Goal: Information Seeking & Learning: Check status

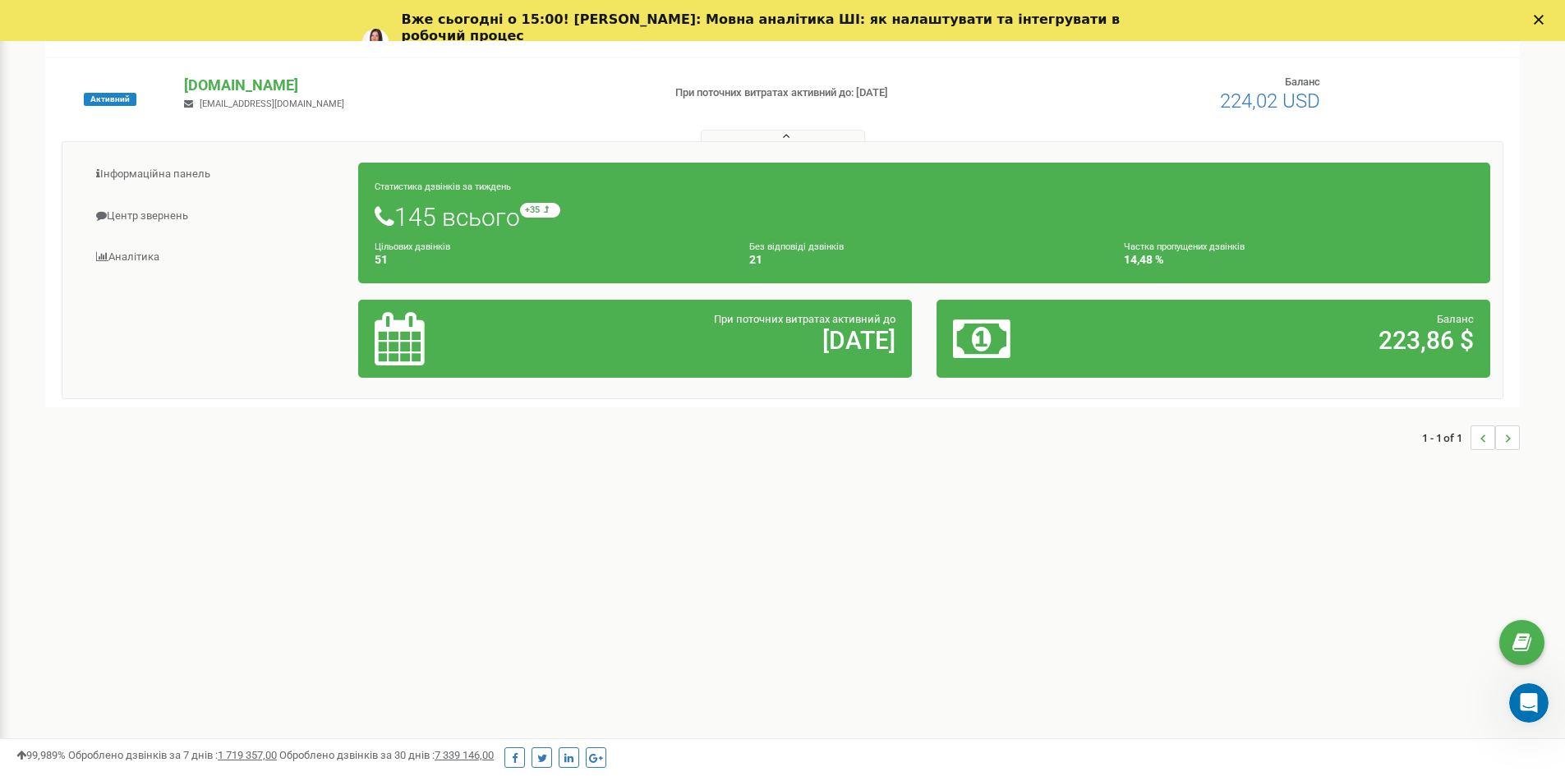
click at [1209, 238] on div "Статистика дзвінків за тиждень 145 всього +35 відносно минулого тижня Цільових …" at bounding box center [924, 223] width 1132 height 121
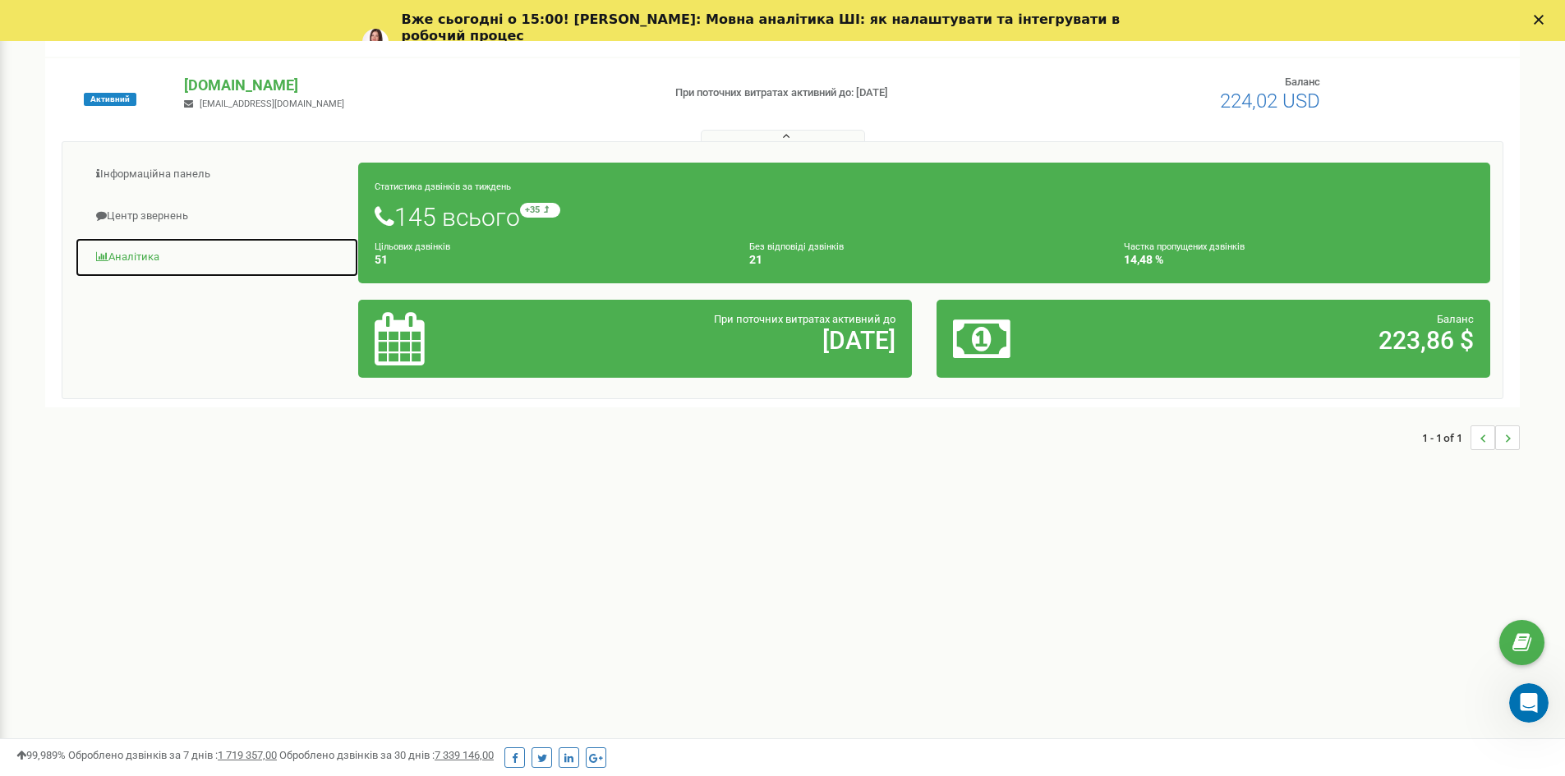
click at [102, 256] on span at bounding box center [102, 256] width 12 height 11
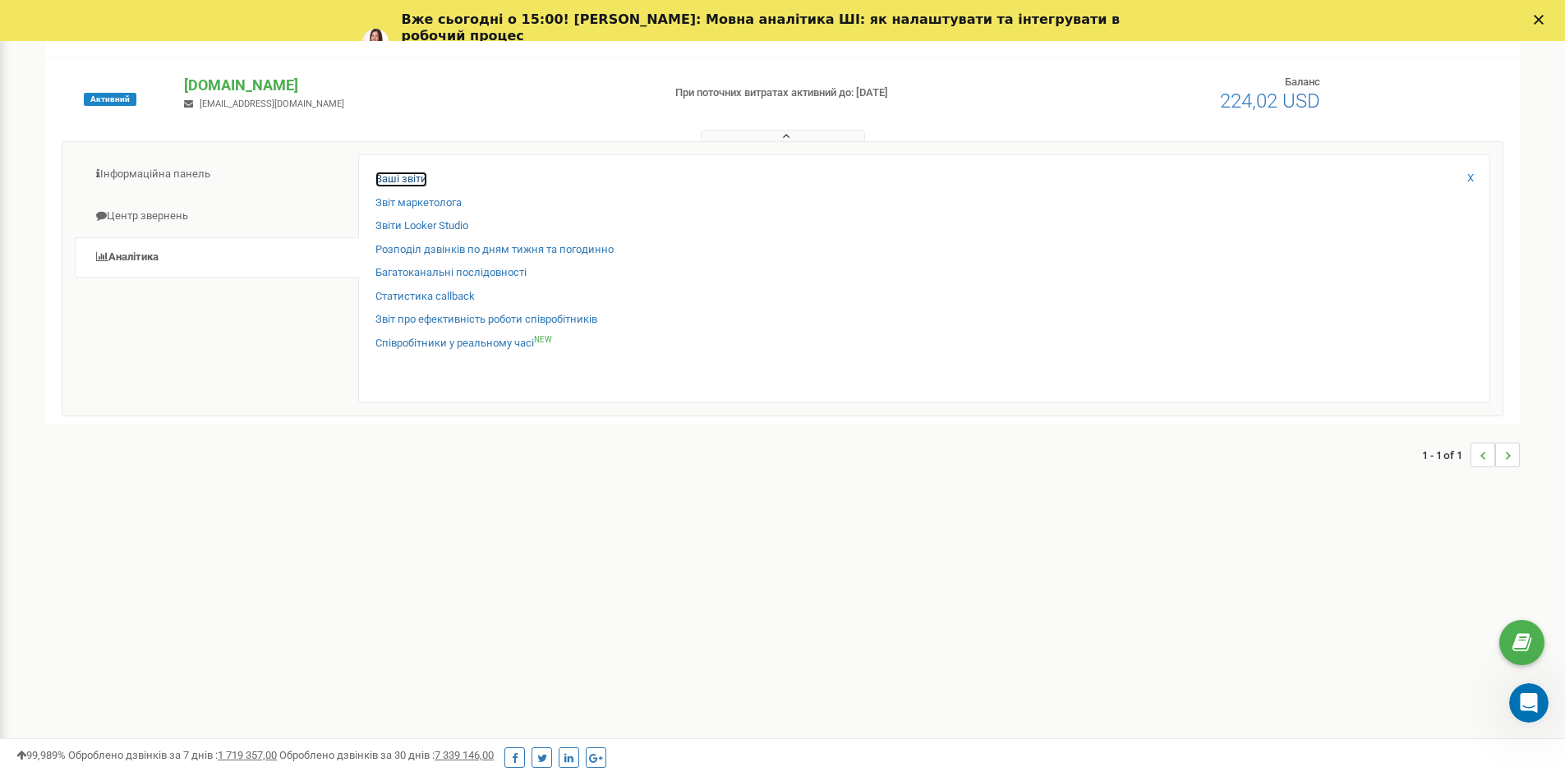
click at [403, 183] on link "Ваші звіти" at bounding box center [401, 180] width 52 height 16
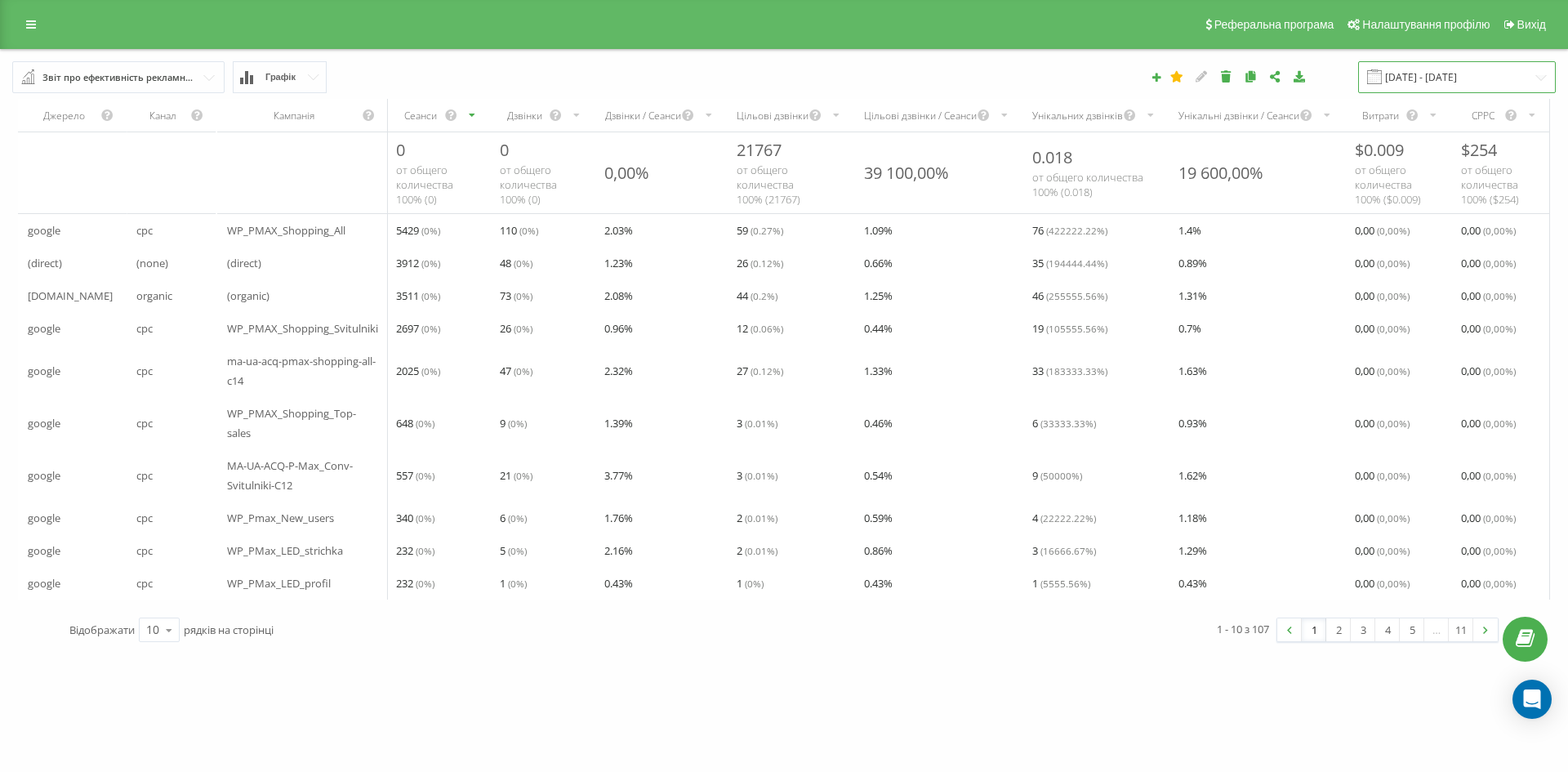
click at [1539, 75] on input "[DATE] - [DATE]" at bounding box center [1457, 78] width 198 height 32
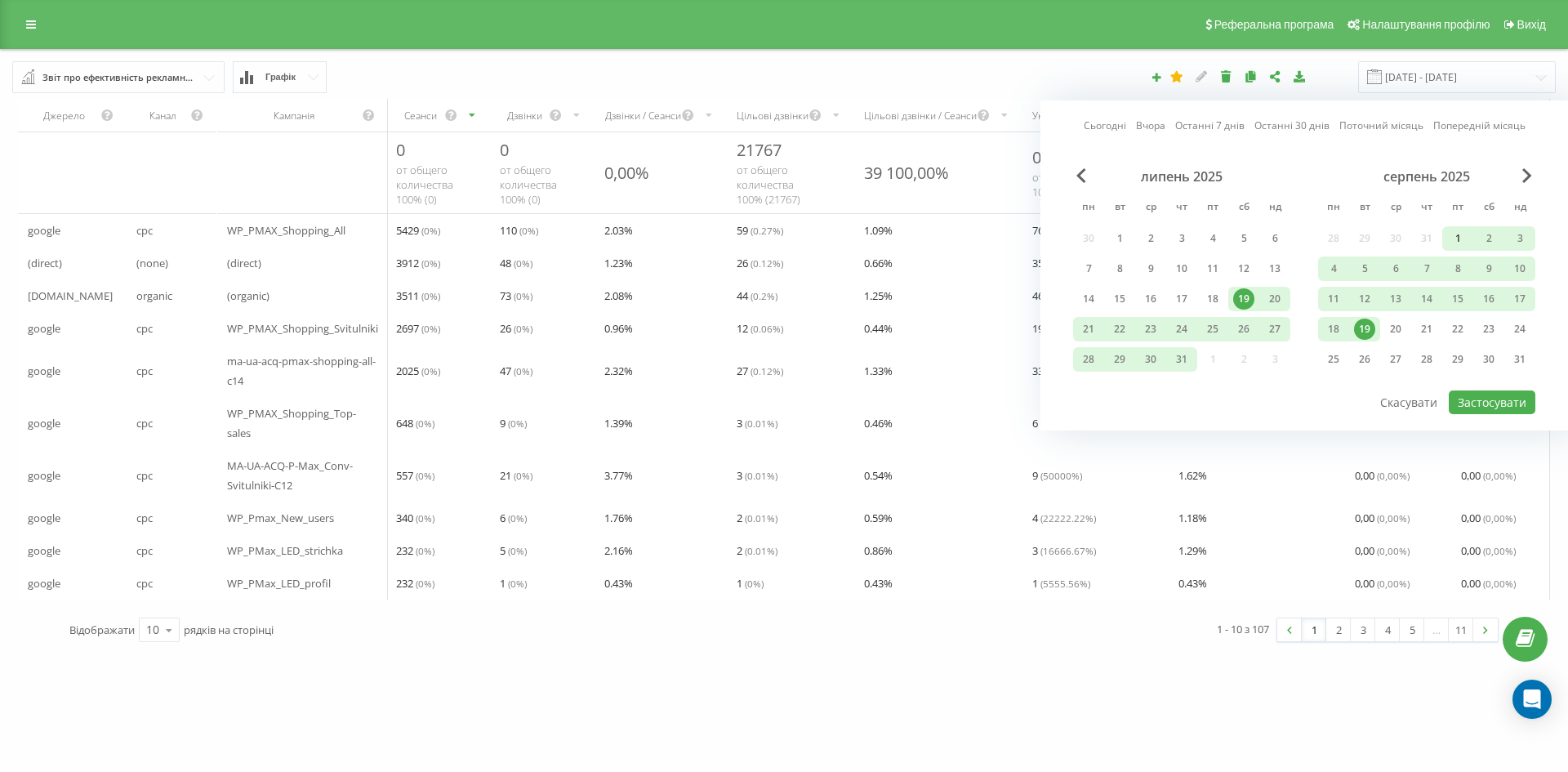
click at [1455, 240] on div "1" at bounding box center [1458, 238] width 21 height 21
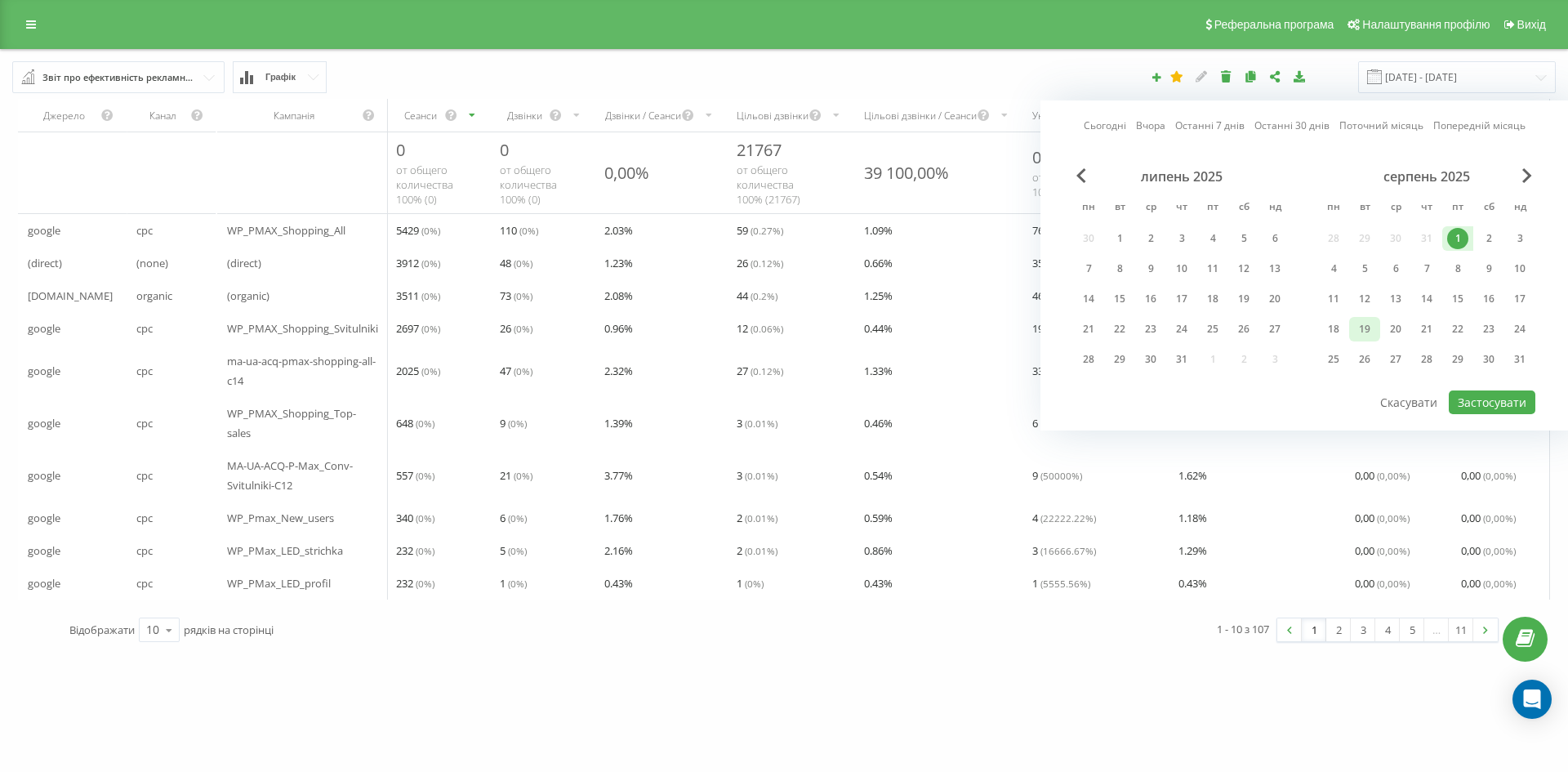
click at [1371, 330] on div "19" at bounding box center [1364, 328] width 21 height 21
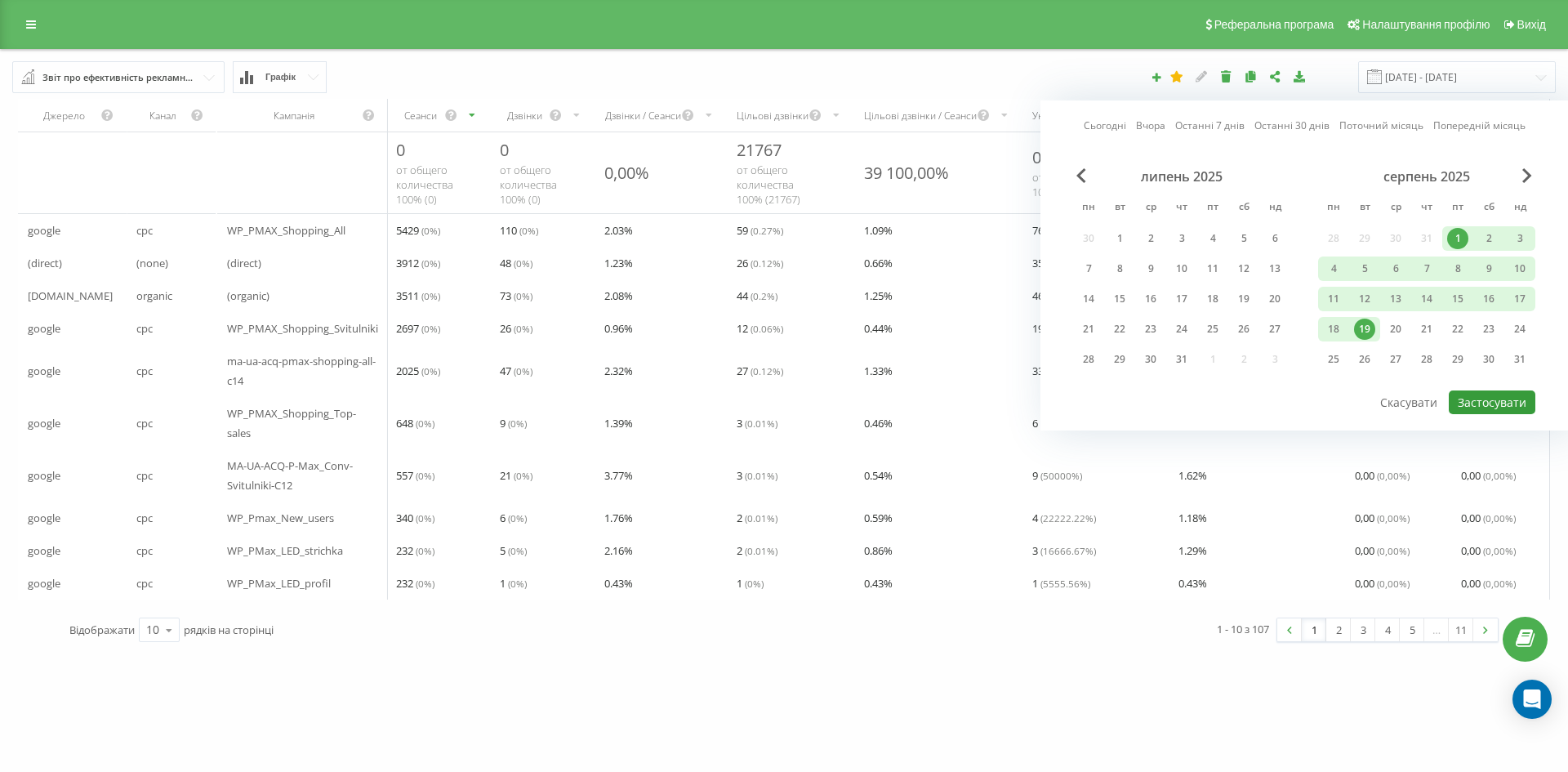
click at [1513, 397] on button "Застосувати" at bounding box center [1491, 403] width 87 height 24
type input "01.08.2025 - 19.08.2025"
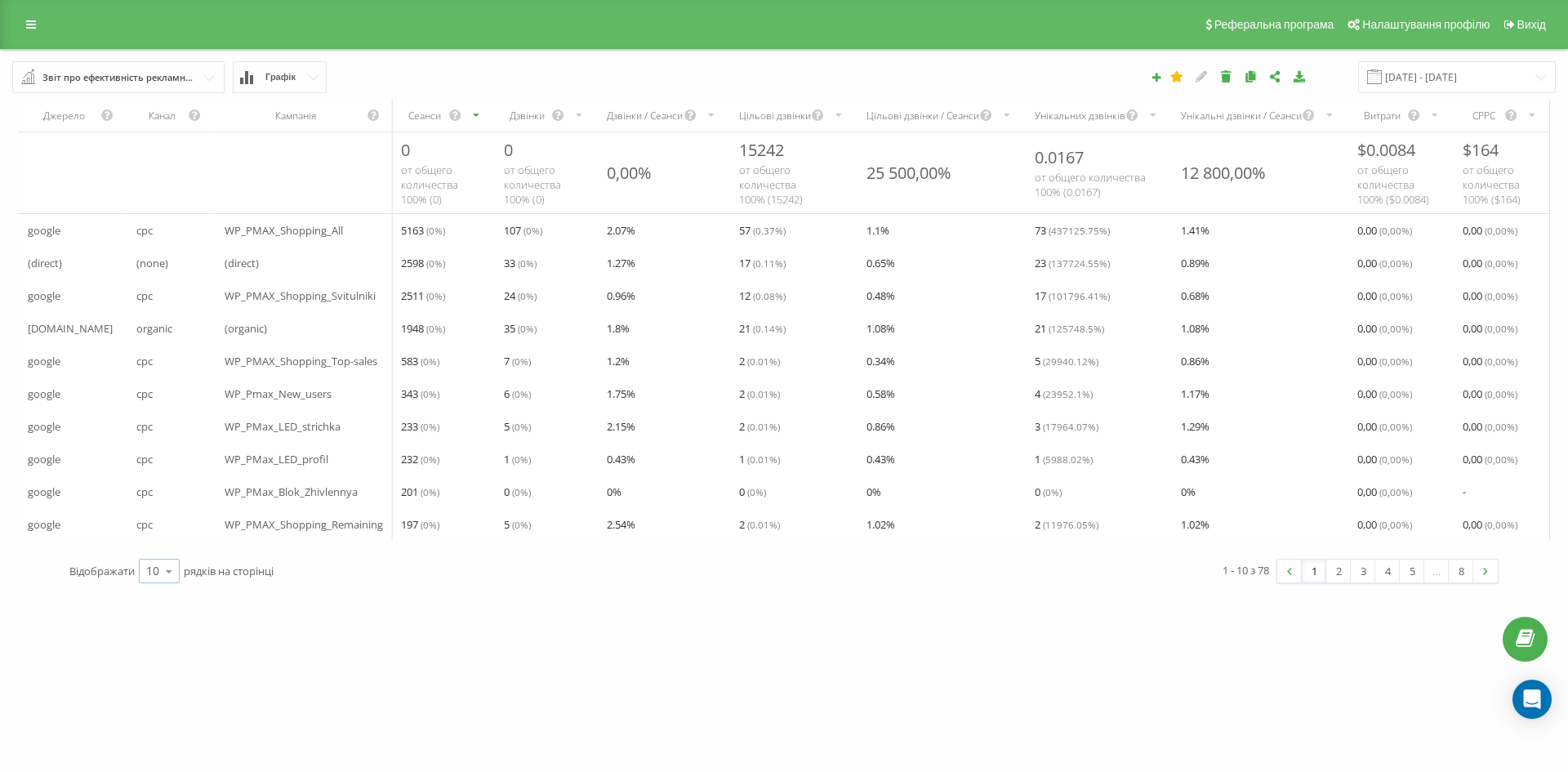
click at [170, 588] on icon at bounding box center [169, 572] width 25 height 32
click at [153, 508] on span "25" at bounding box center [152, 500] width 13 height 16
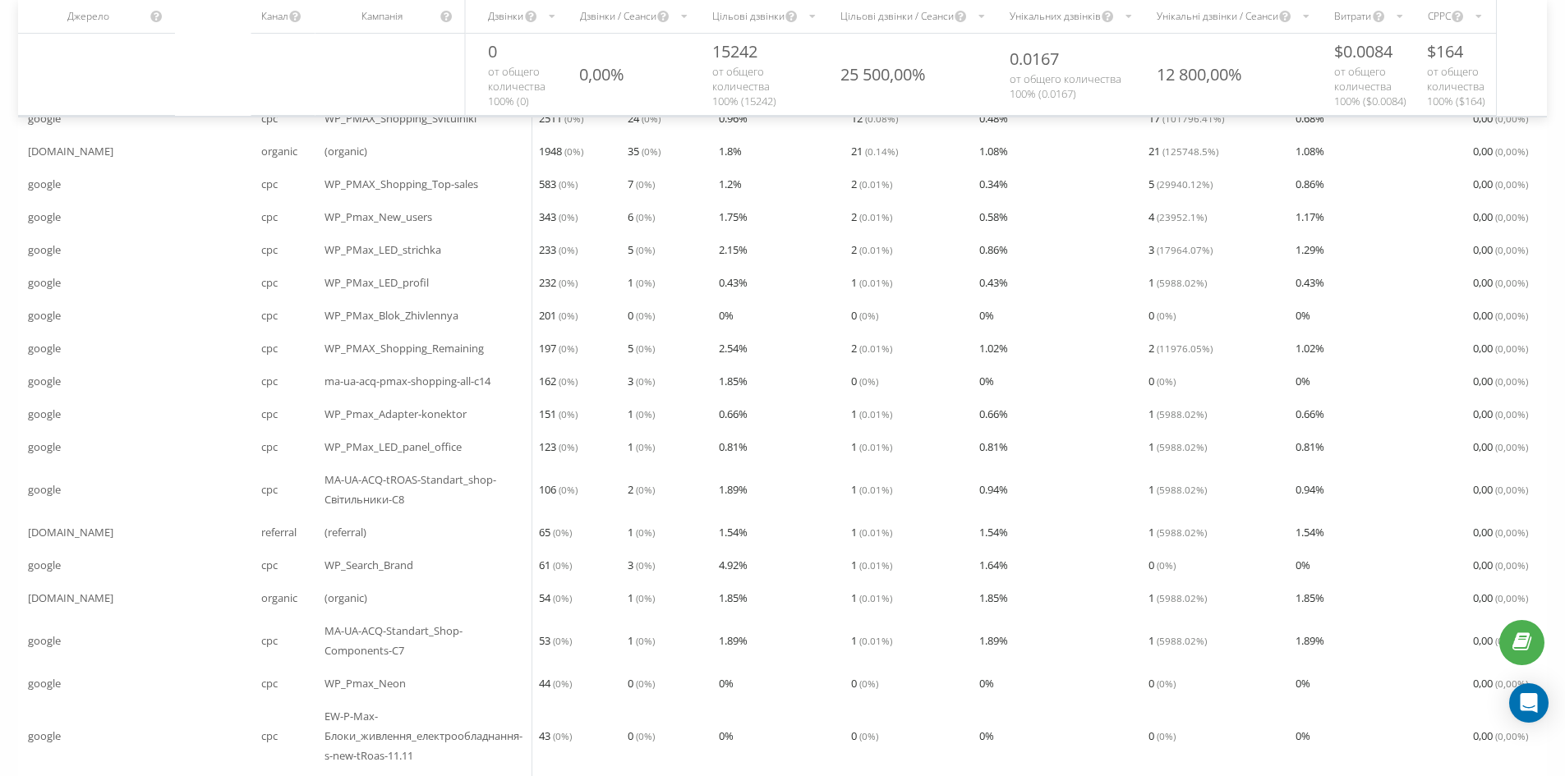
scroll to position [421, 0]
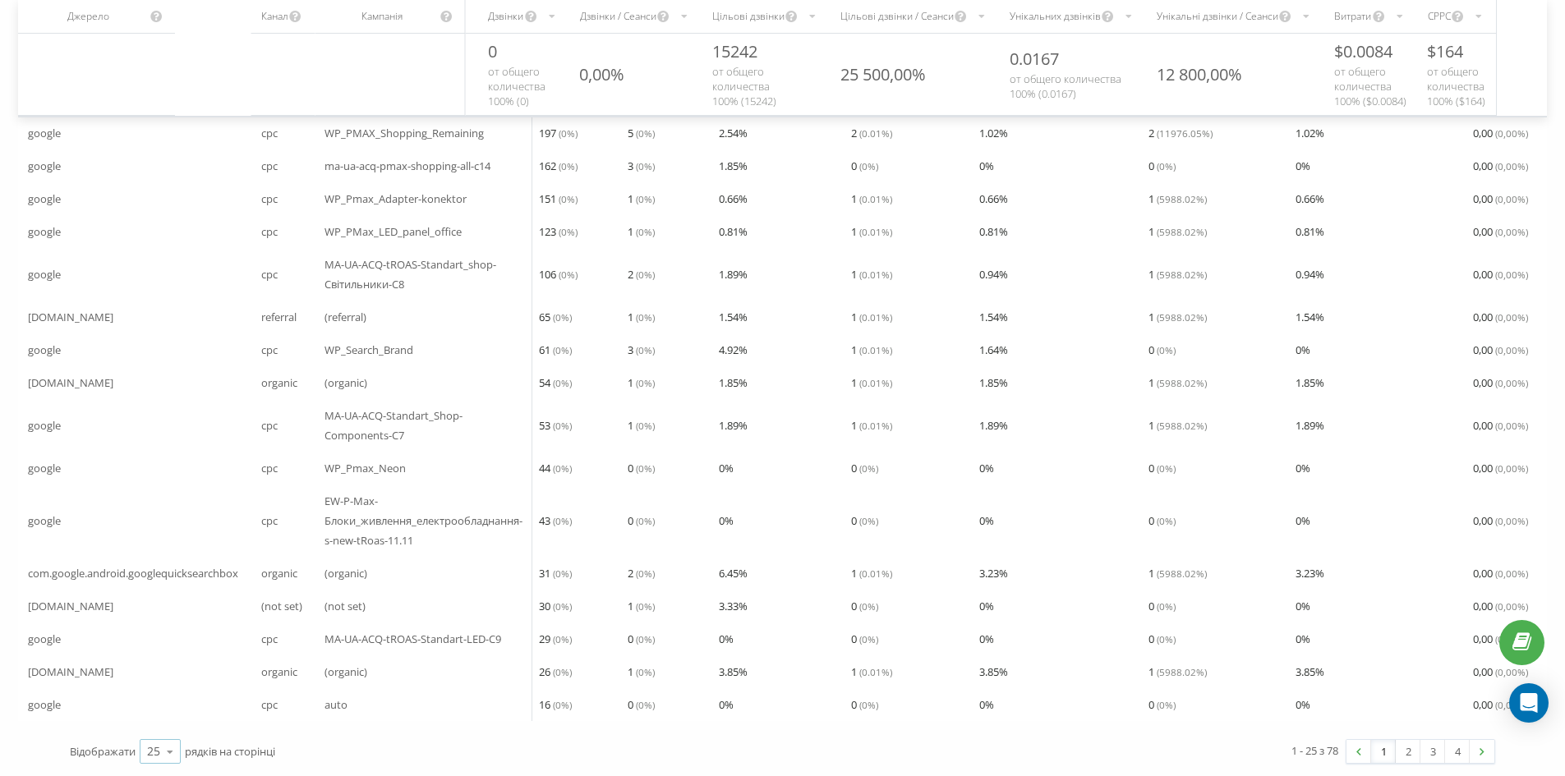
click at [172, 748] on icon at bounding box center [170, 752] width 25 height 32
click at [156, 657] on span "10" at bounding box center [153, 657] width 13 height 16
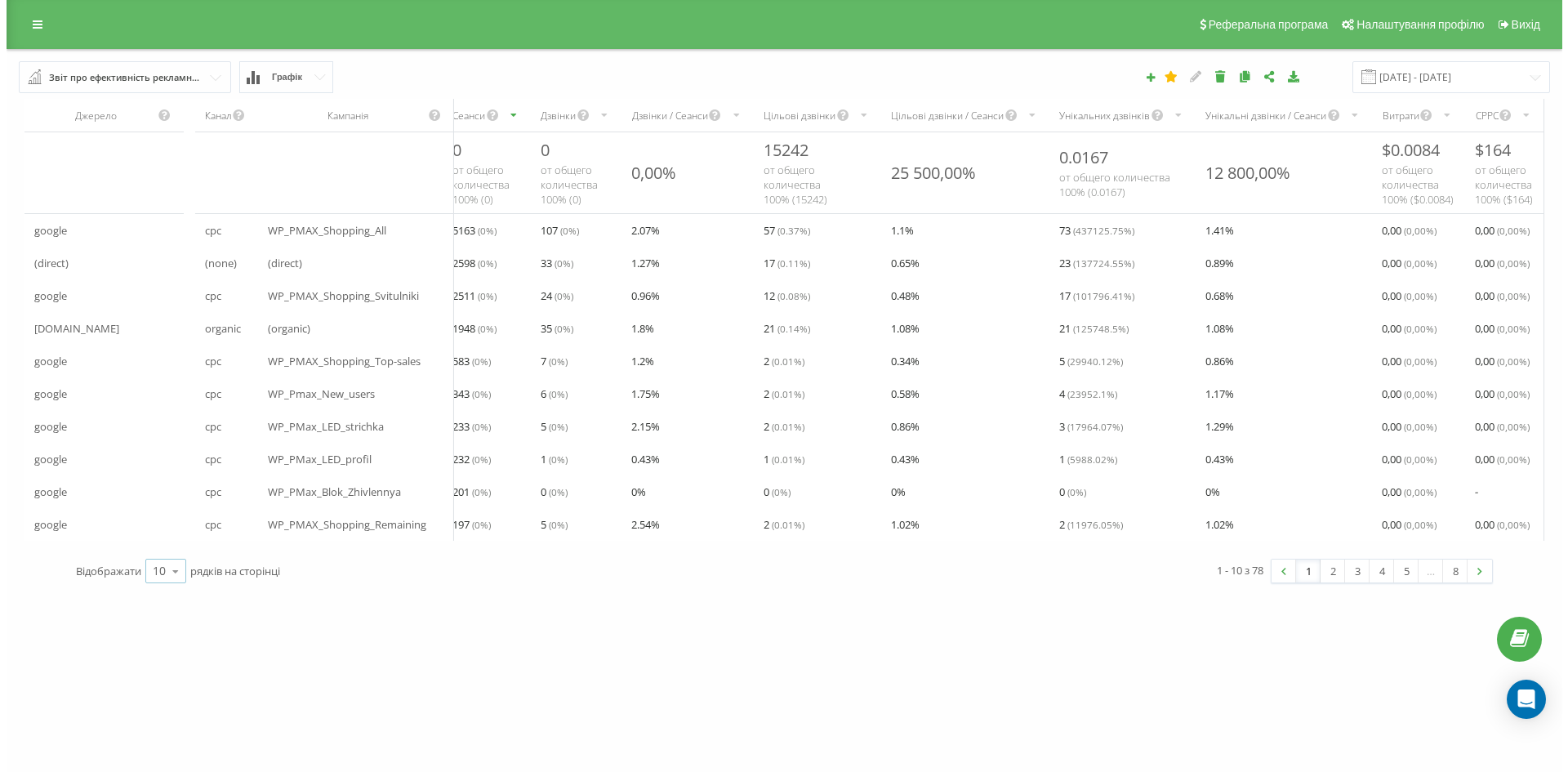
scroll to position [0, 0]
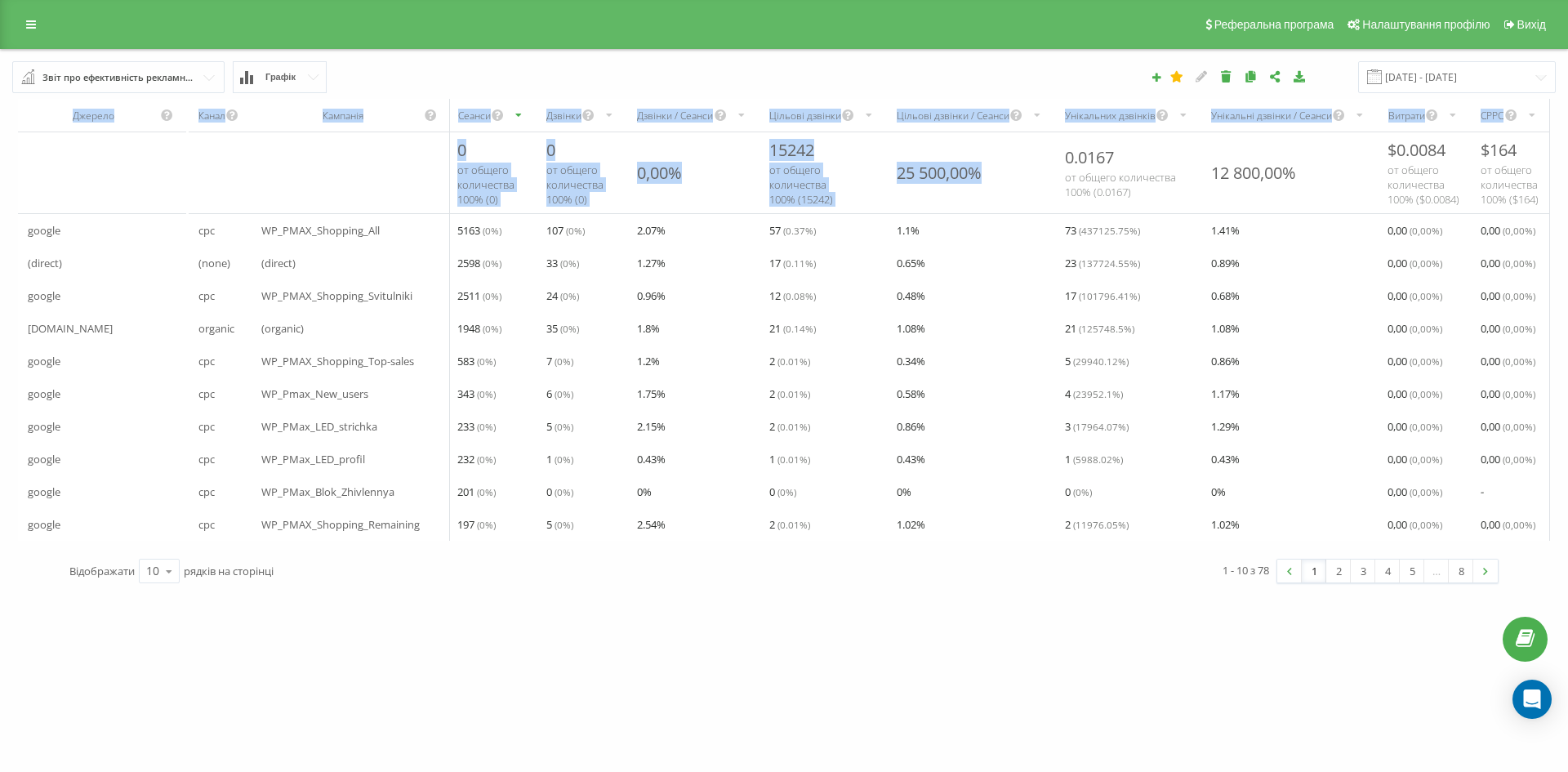
drag, startPoint x: 1040, startPoint y: 169, endPoint x: 1568, endPoint y: 164, distance: 528.0
click at [1568, 164] on div "Звіт про ефективність рекламних кампаній Браузер відвідувачів За сторінкою вихо…" at bounding box center [784, 322] width 1568 height 547
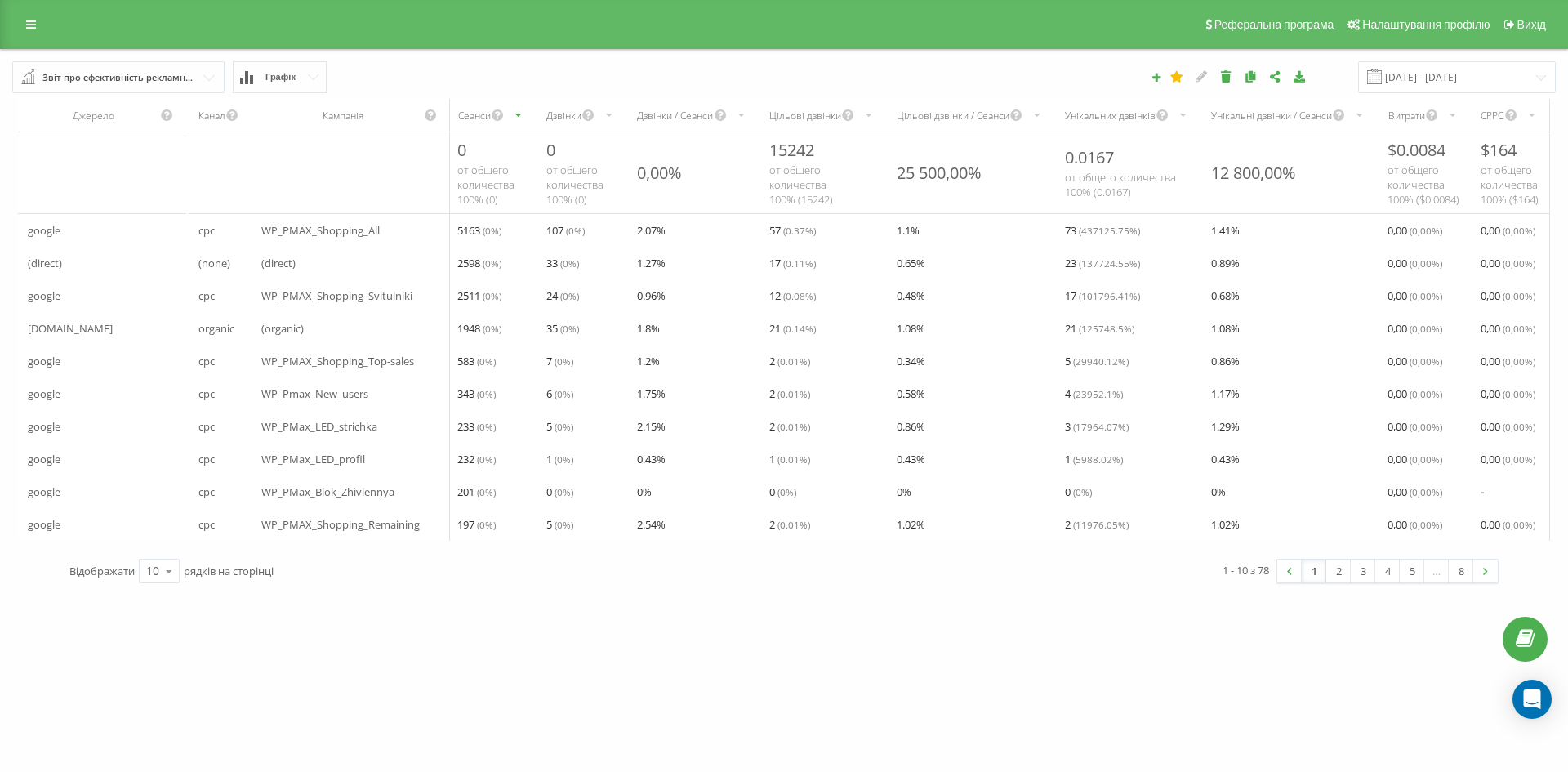
click at [530, 637] on div "gamma.net.ua Проекти gamma.net.ua Дашборд Центр звернень Аналiтика Ваші звіти З…" at bounding box center [784, 386] width 1568 height 772
click at [210, 79] on input "text" at bounding box center [119, 77] width 211 height 30
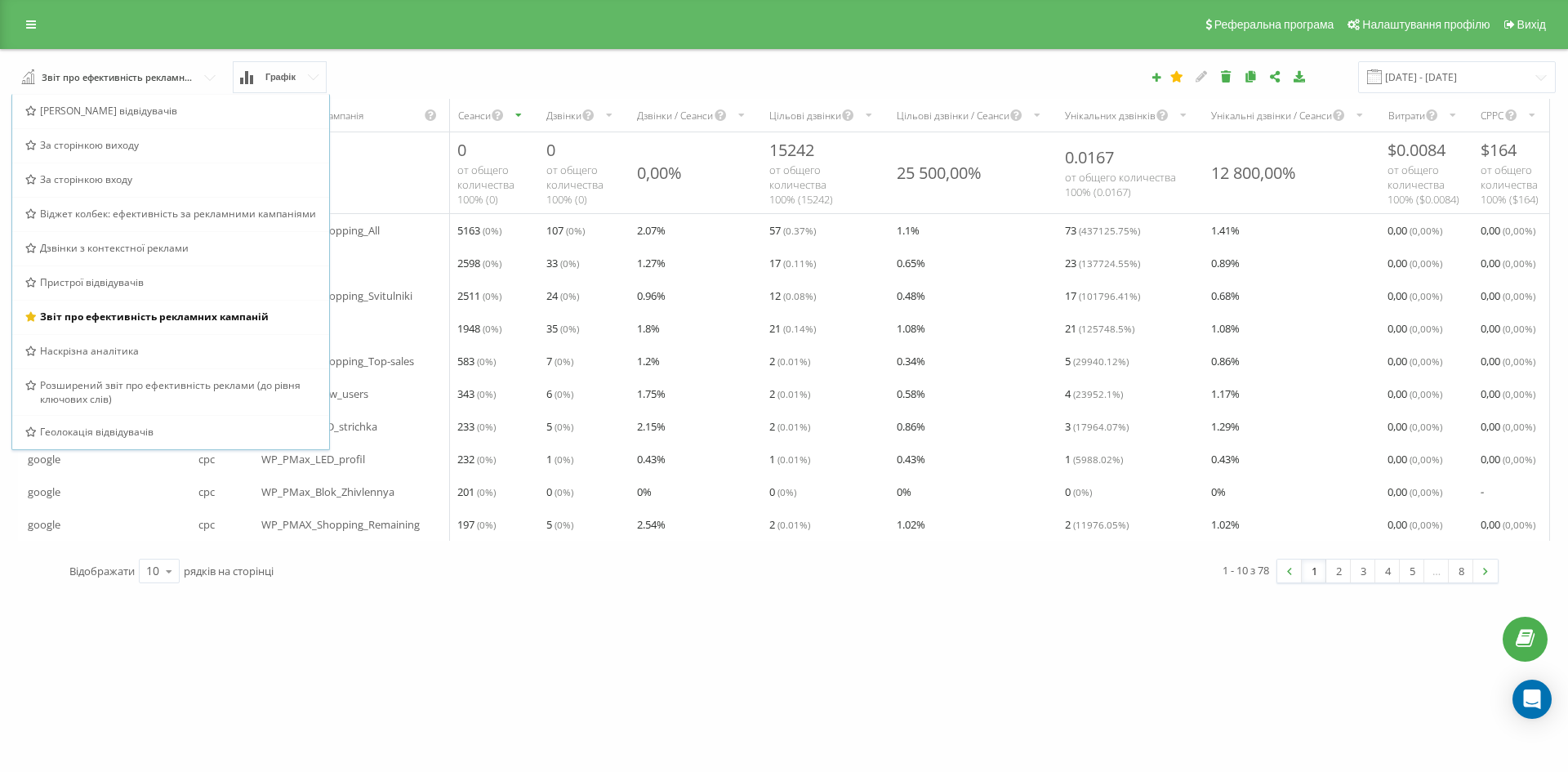
click at [441, 67] on div "Звіт про ефективність рекламних кампаній Браузер відвідувачів За сторінкою вихо…" at bounding box center [294, 78] width 588 height 32
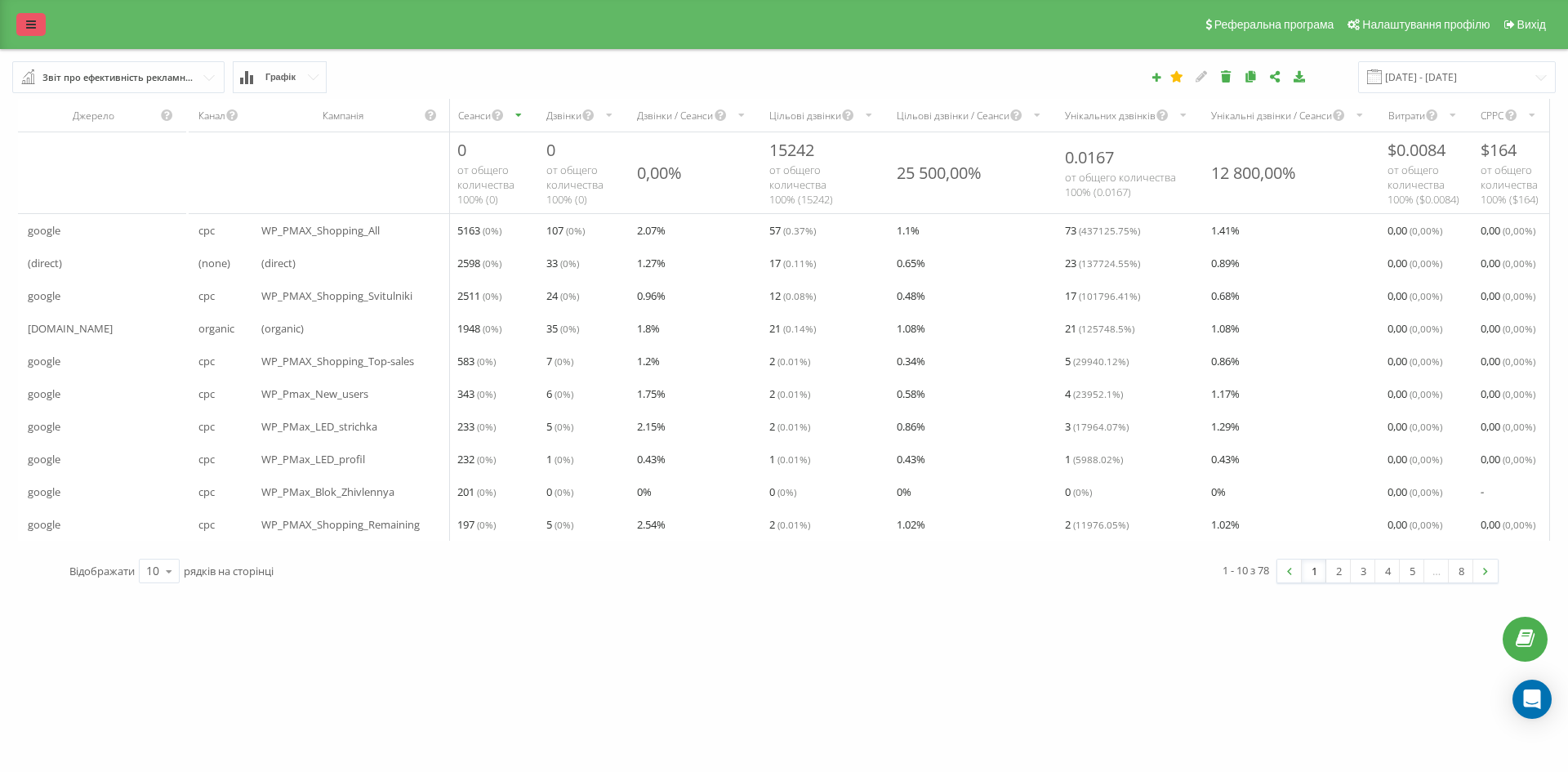
click at [35, 35] on link at bounding box center [31, 24] width 30 height 23
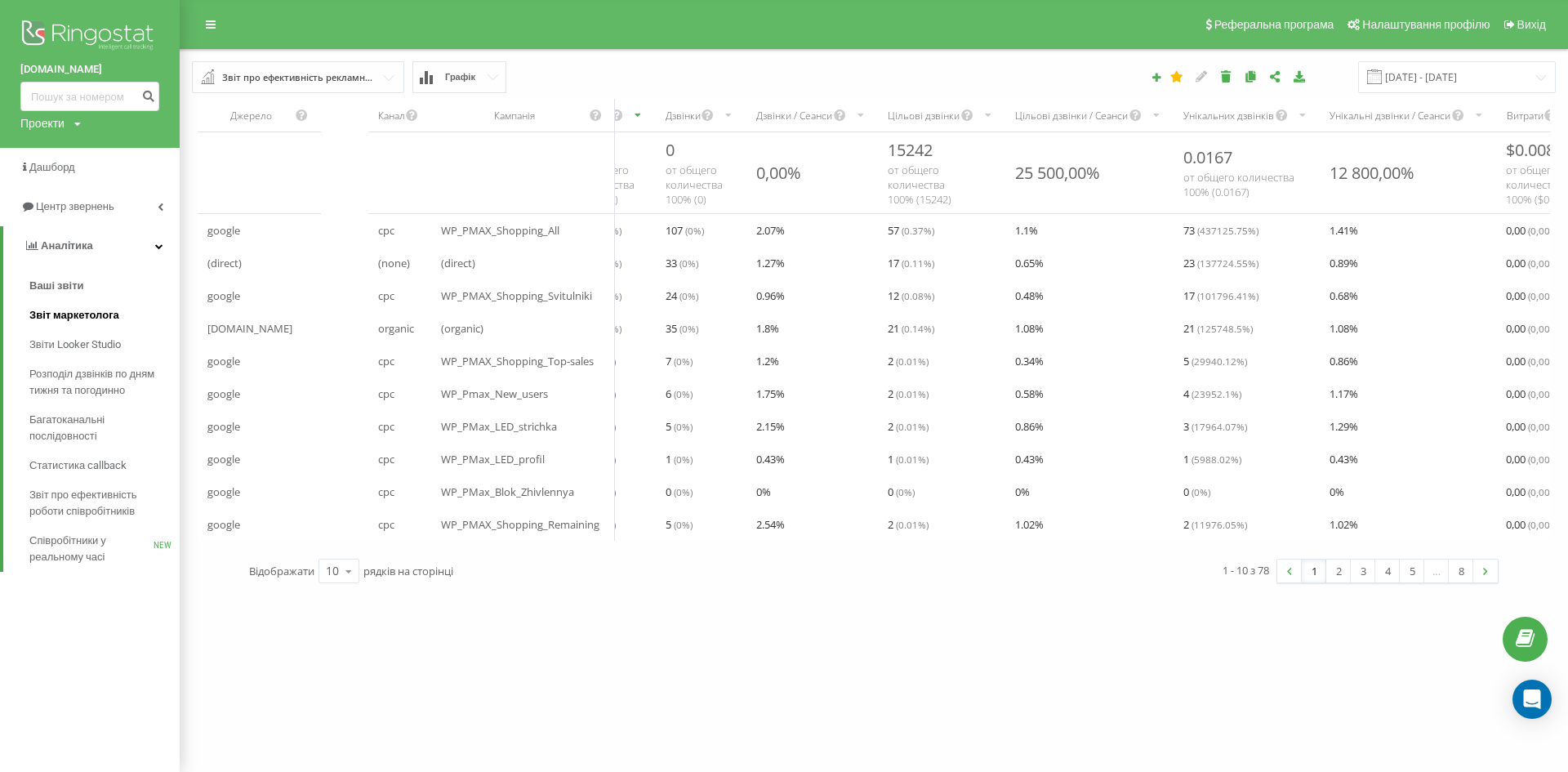
click at [76, 318] on span "Звіт маркетолога" at bounding box center [75, 315] width 89 height 16
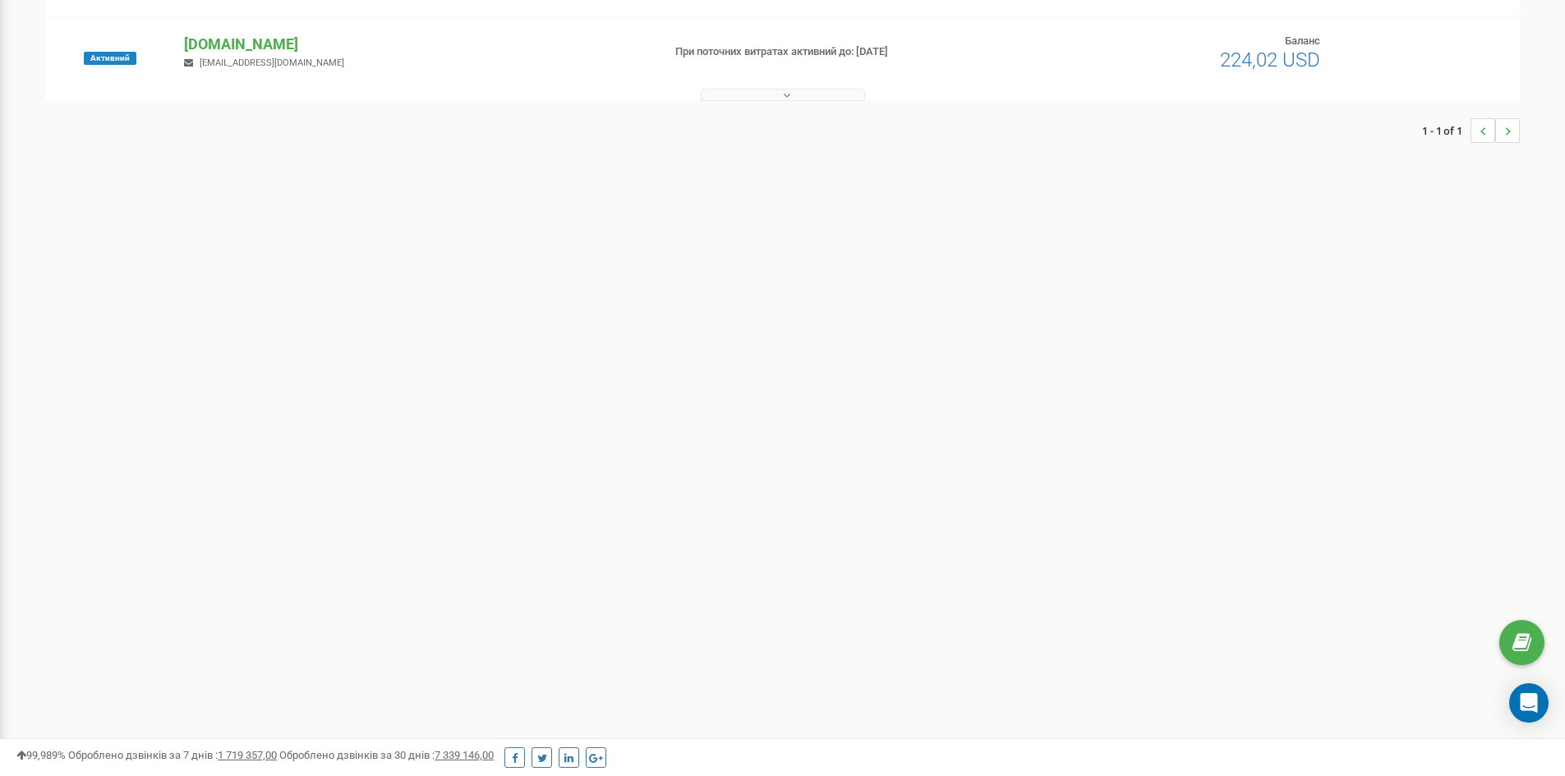
click at [784, 100] on icon at bounding box center [786, 96] width 7 height 12
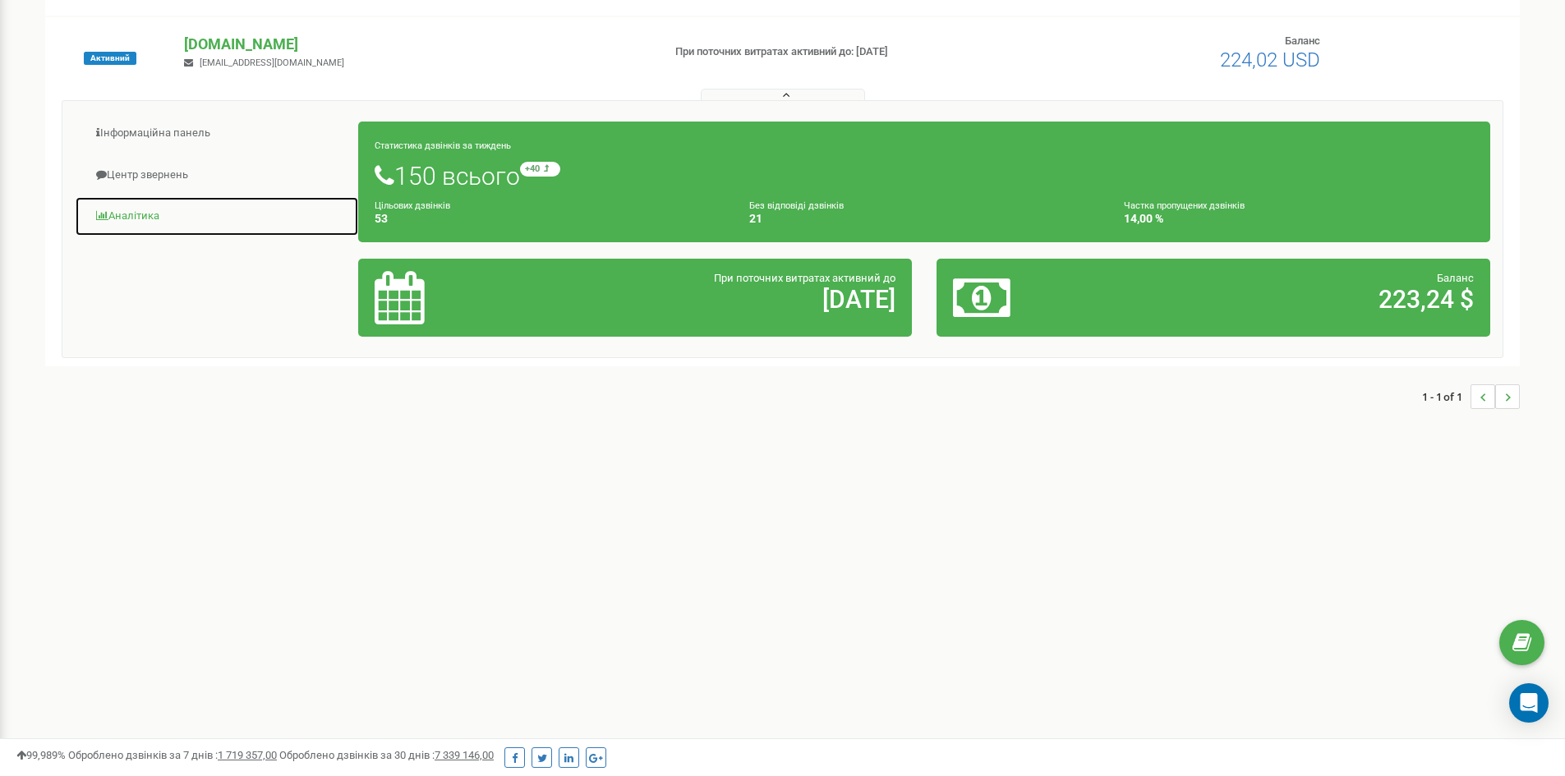
click at [139, 211] on link "Аналiтика" at bounding box center [217, 216] width 284 height 40
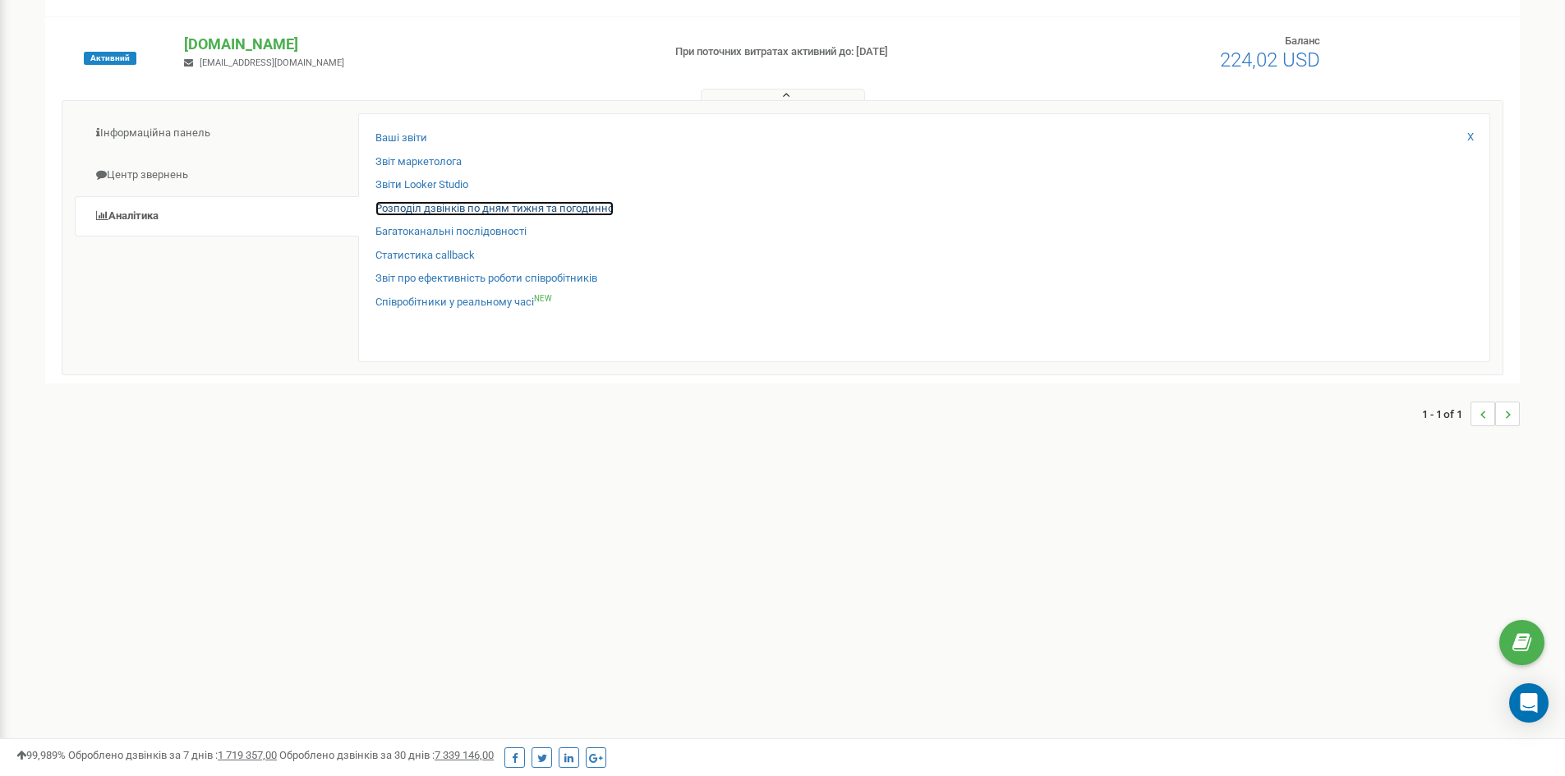
click at [501, 207] on link "Розподіл дзвінків по дням тижня та погодинно" at bounding box center [494, 209] width 238 height 16
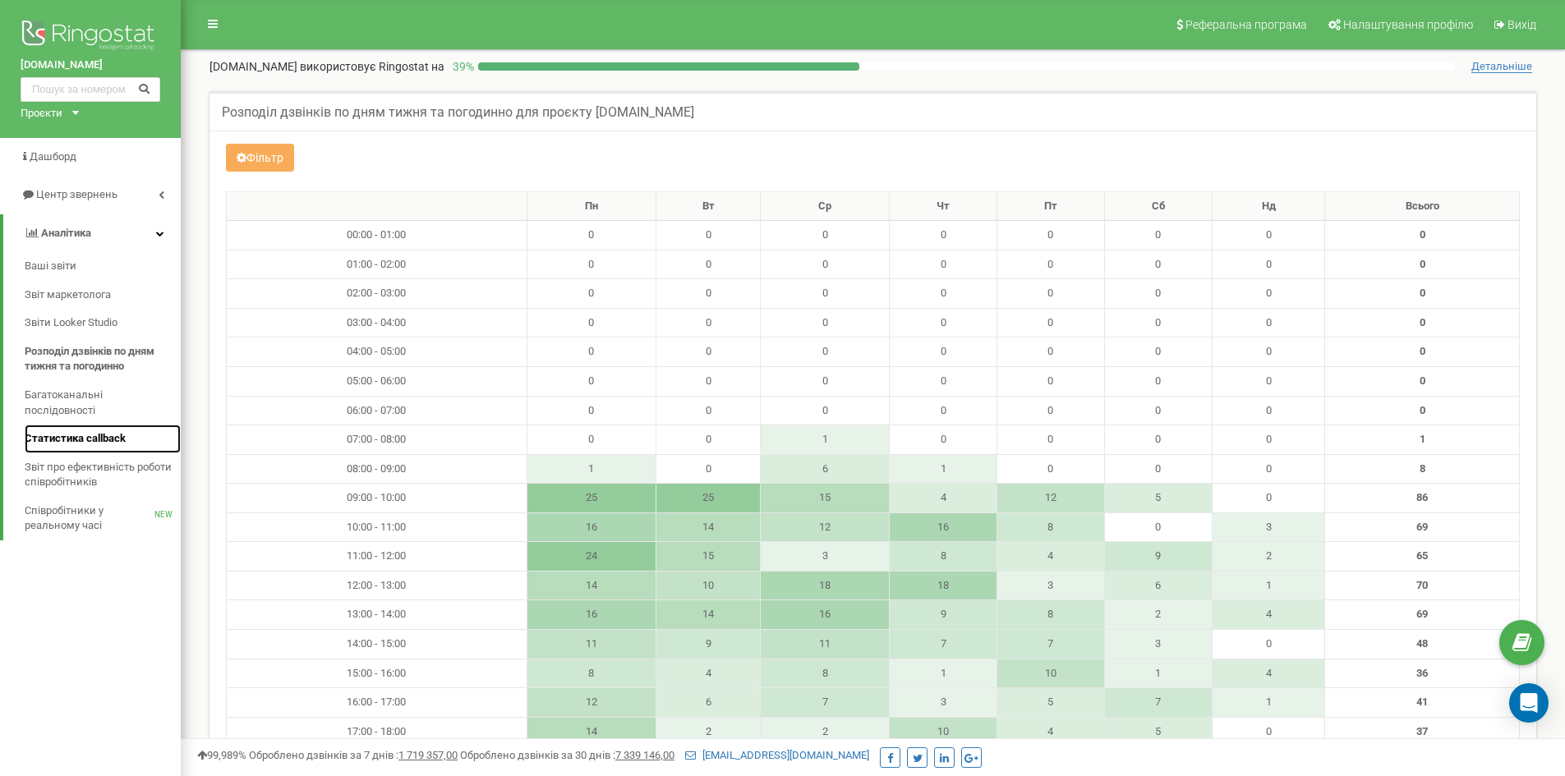
click at [71, 436] on span "Статистика callback" at bounding box center [75, 439] width 101 height 16
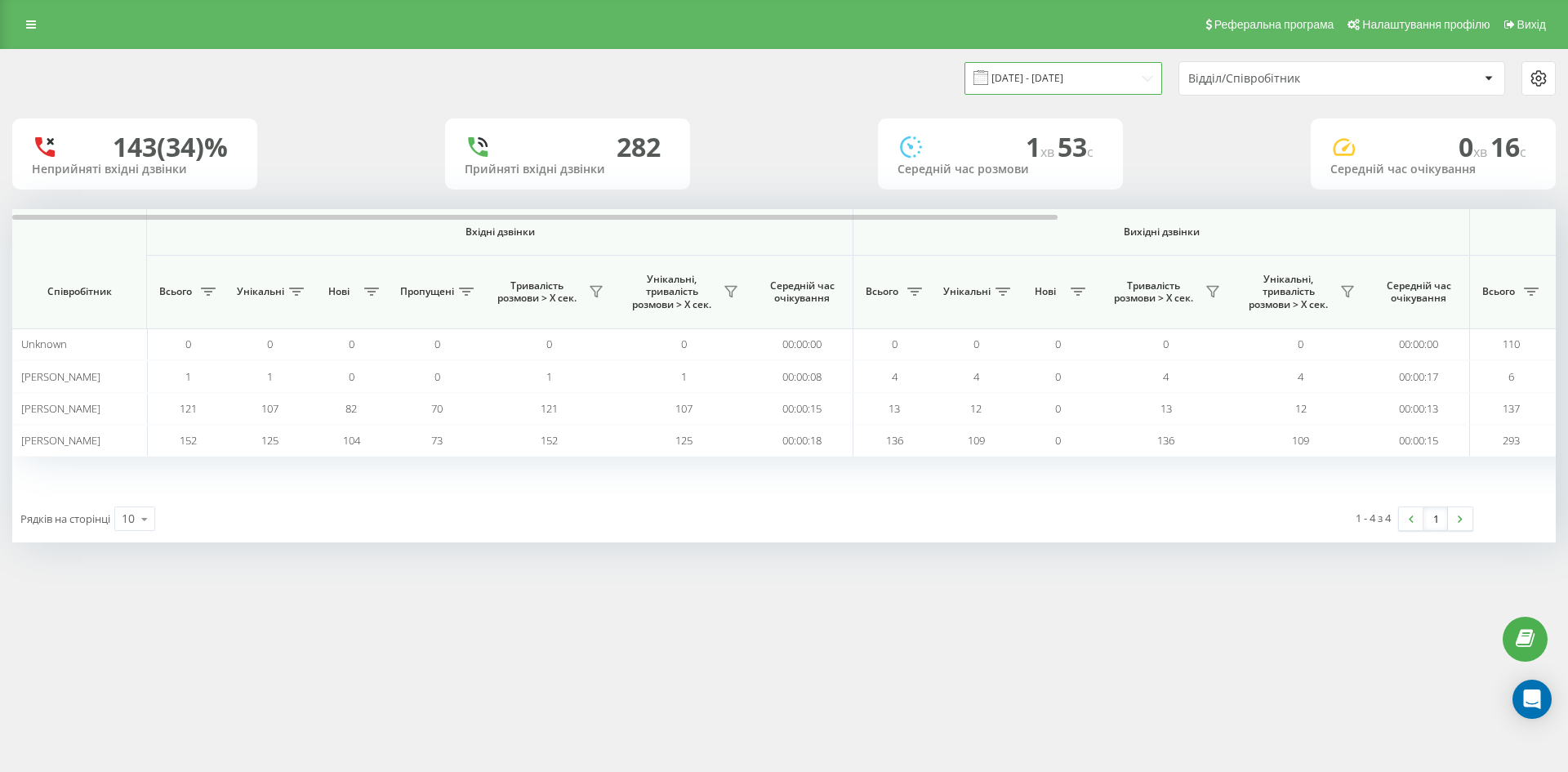
click at [1149, 82] on input "19.07.2025 - 19.08.2025" at bounding box center [1063, 78] width 198 height 32
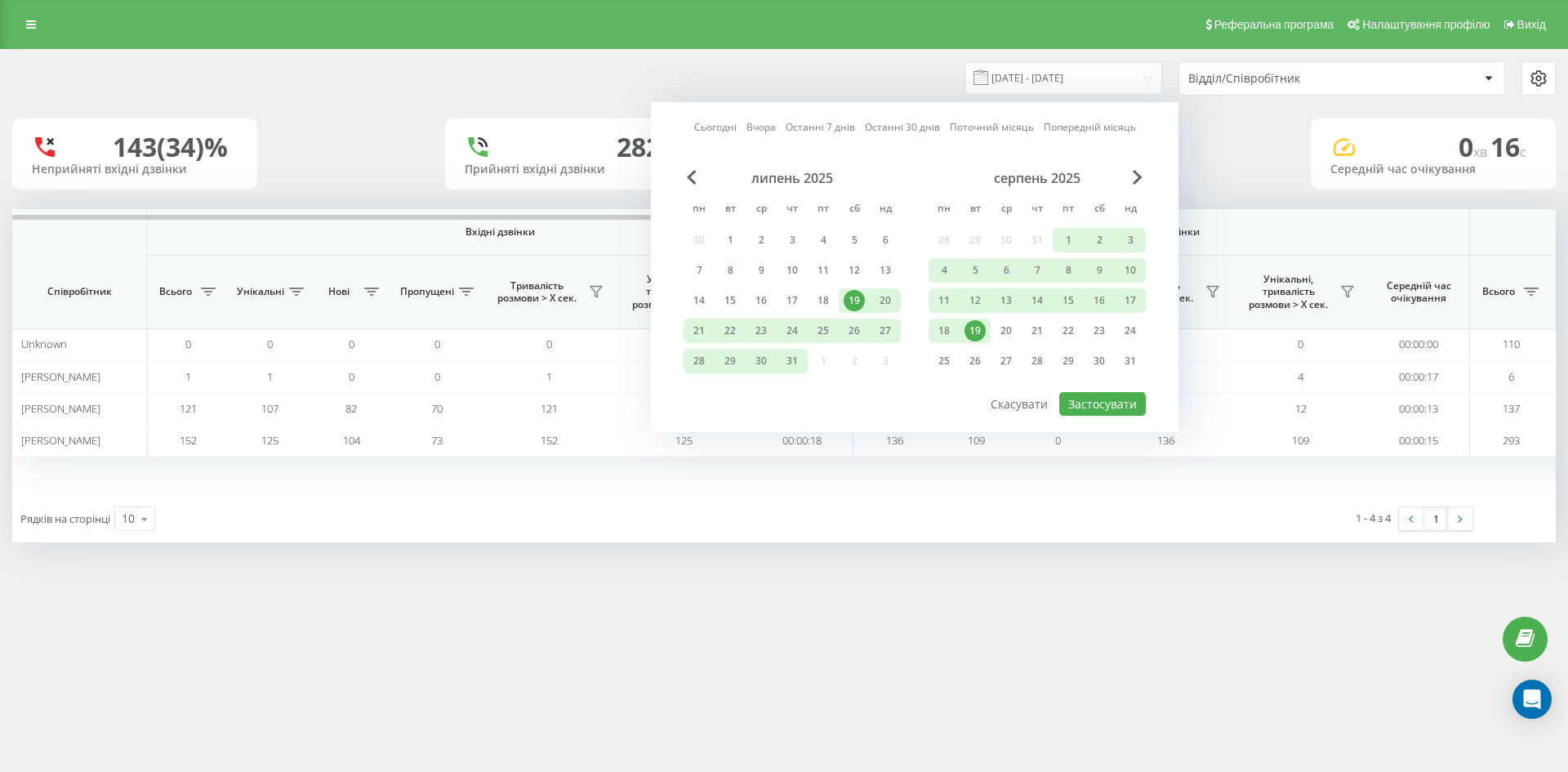
click at [977, 332] on div "19" at bounding box center [974, 330] width 21 height 21
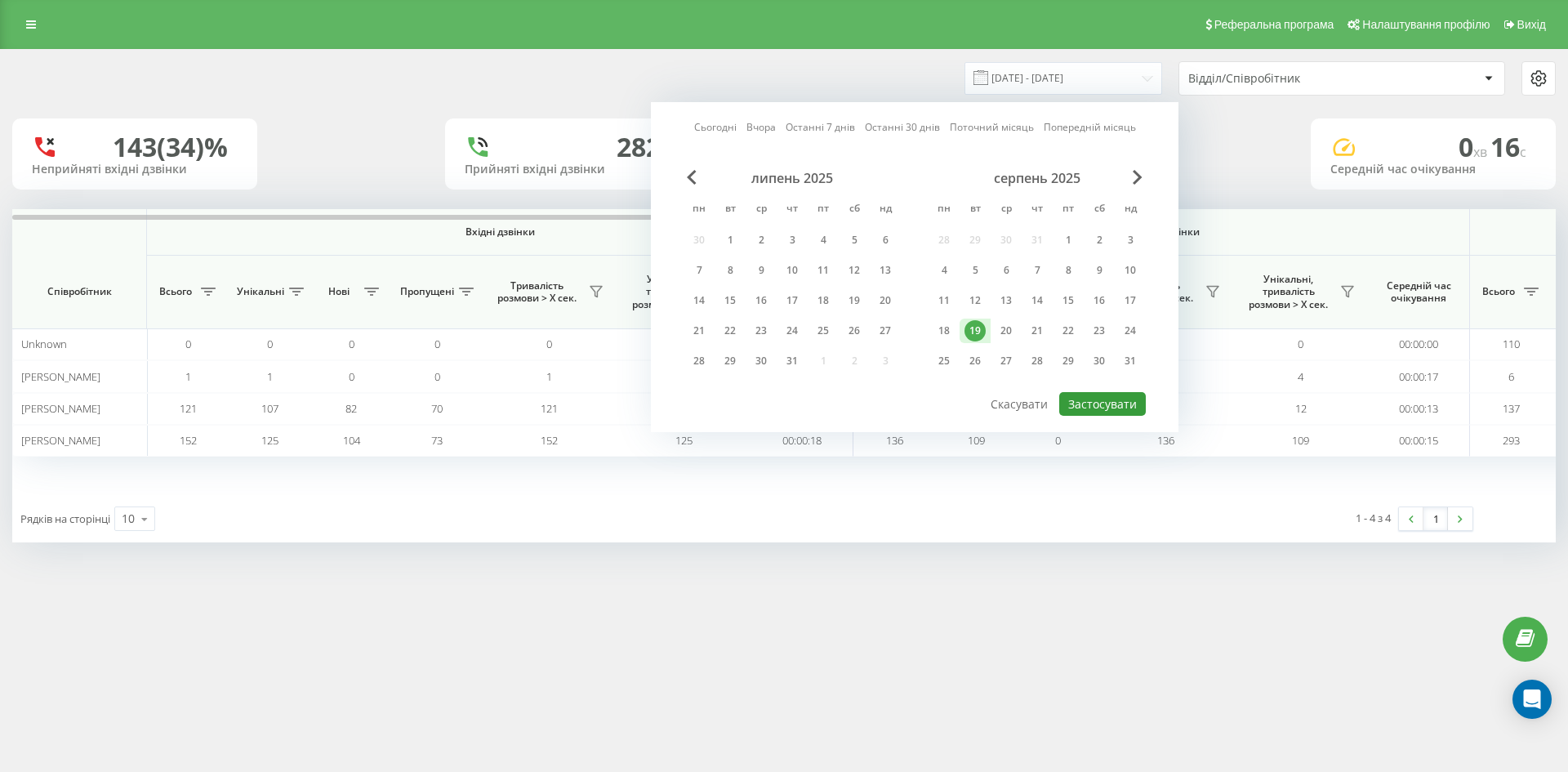
click at [1114, 400] on button "Застосувати" at bounding box center [1103, 404] width 87 height 24
type input "19.08.2025 - 19.08.2025"
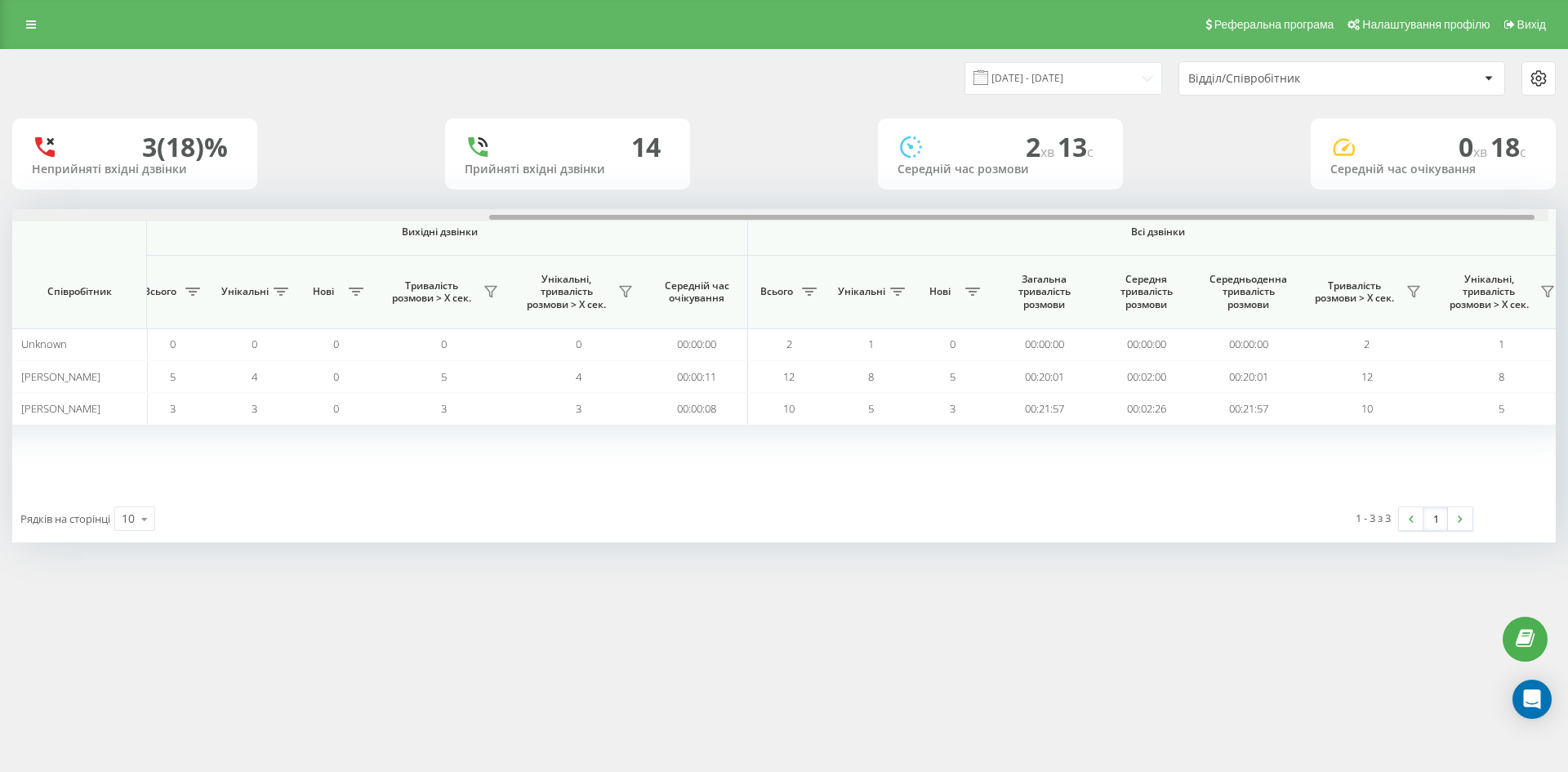
scroll to position [0, 735]
drag, startPoint x: 872, startPoint y: 217, endPoint x: 1223, endPoint y: 237, distance: 351.6
click at [1268, 234] on div "Вхідні дзвінки Вихідні дзвінки Всі дзвінки Співробітник Всього Унікальні Нові П…" at bounding box center [784, 352] width 1544 height 287
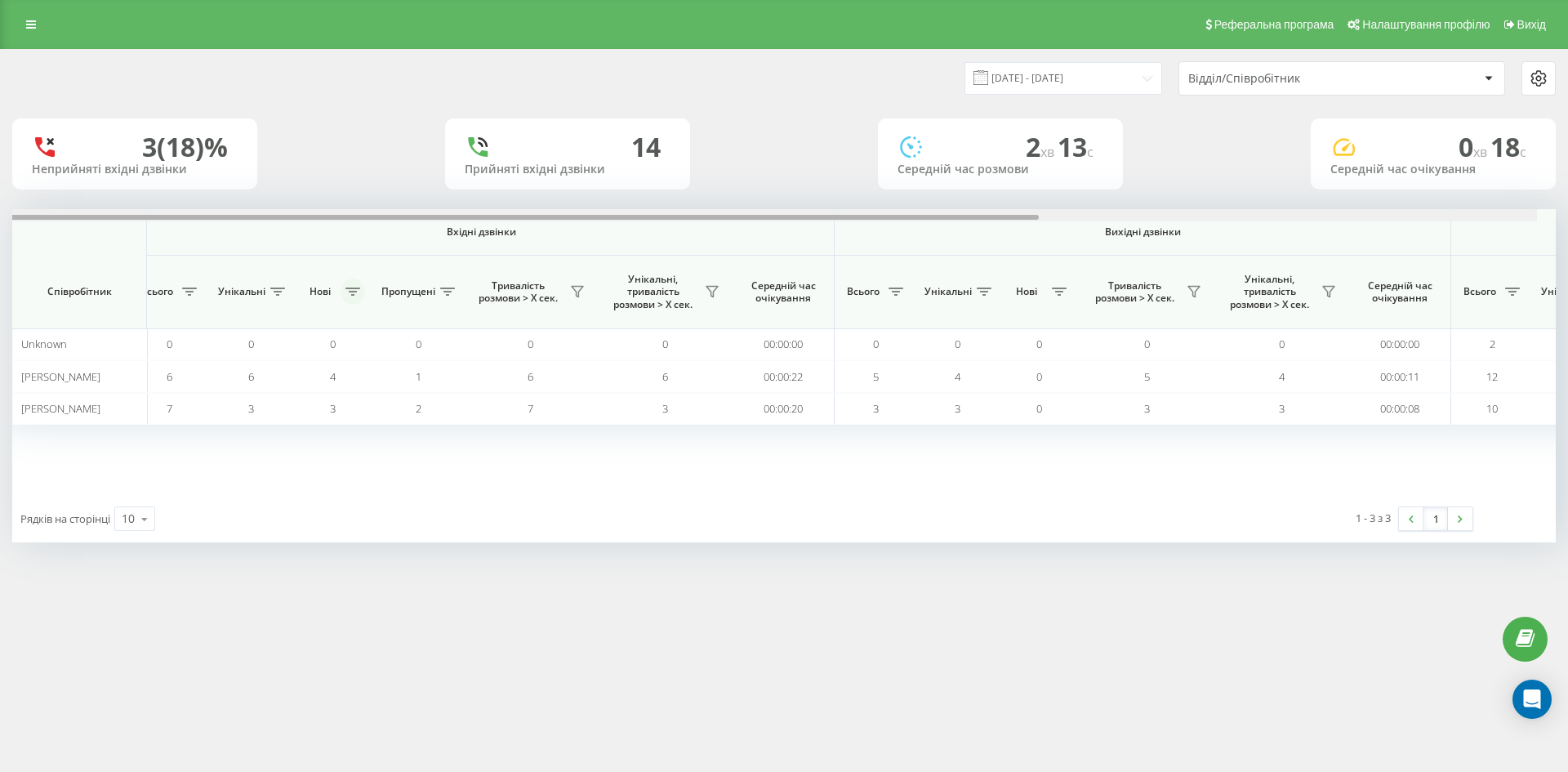
scroll to position [0, 0]
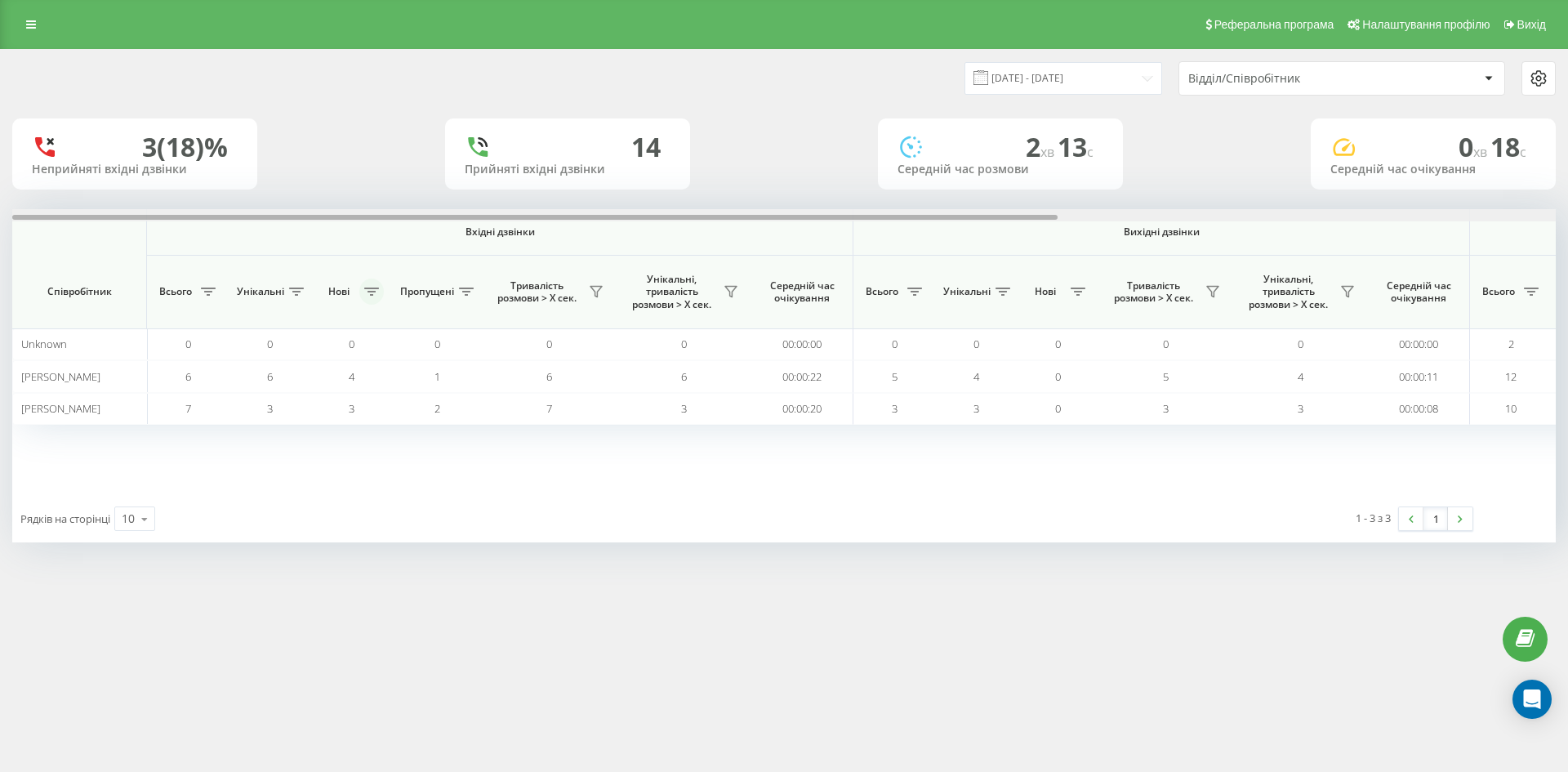
drag, startPoint x: 917, startPoint y: 215, endPoint x: 374, endPoint y: 284, distance: 547.4
click at [374, 284] on div "Вхідні дзвінки Вихідні дзвінки Всі дзвінки Співробітник Всього Унікальні Нові П…" at bounding box center [784, 352] width 1544 height 287
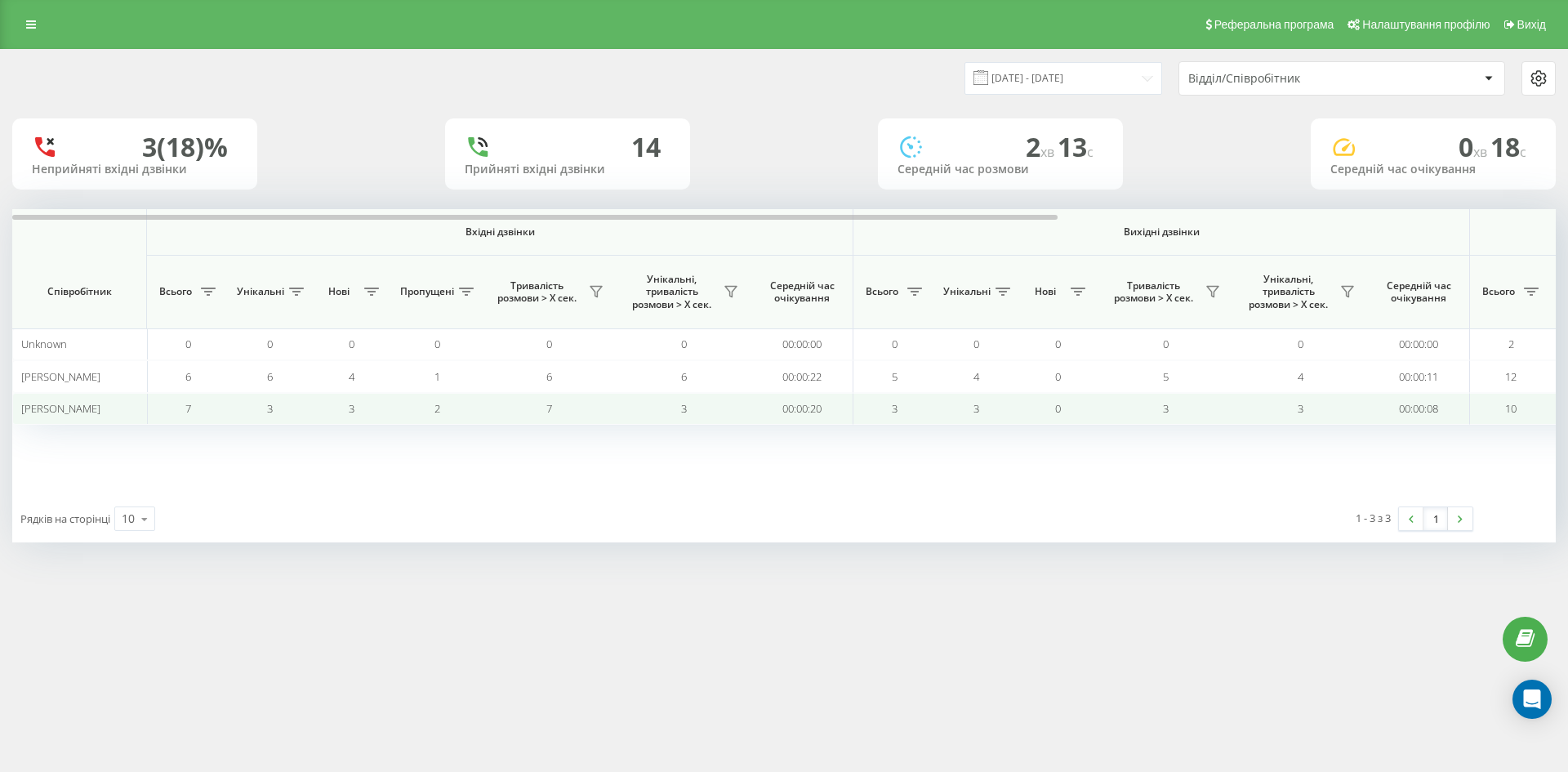
click at [445, 405] on td "2" at bounding box center [436, 409] width 89 height 32
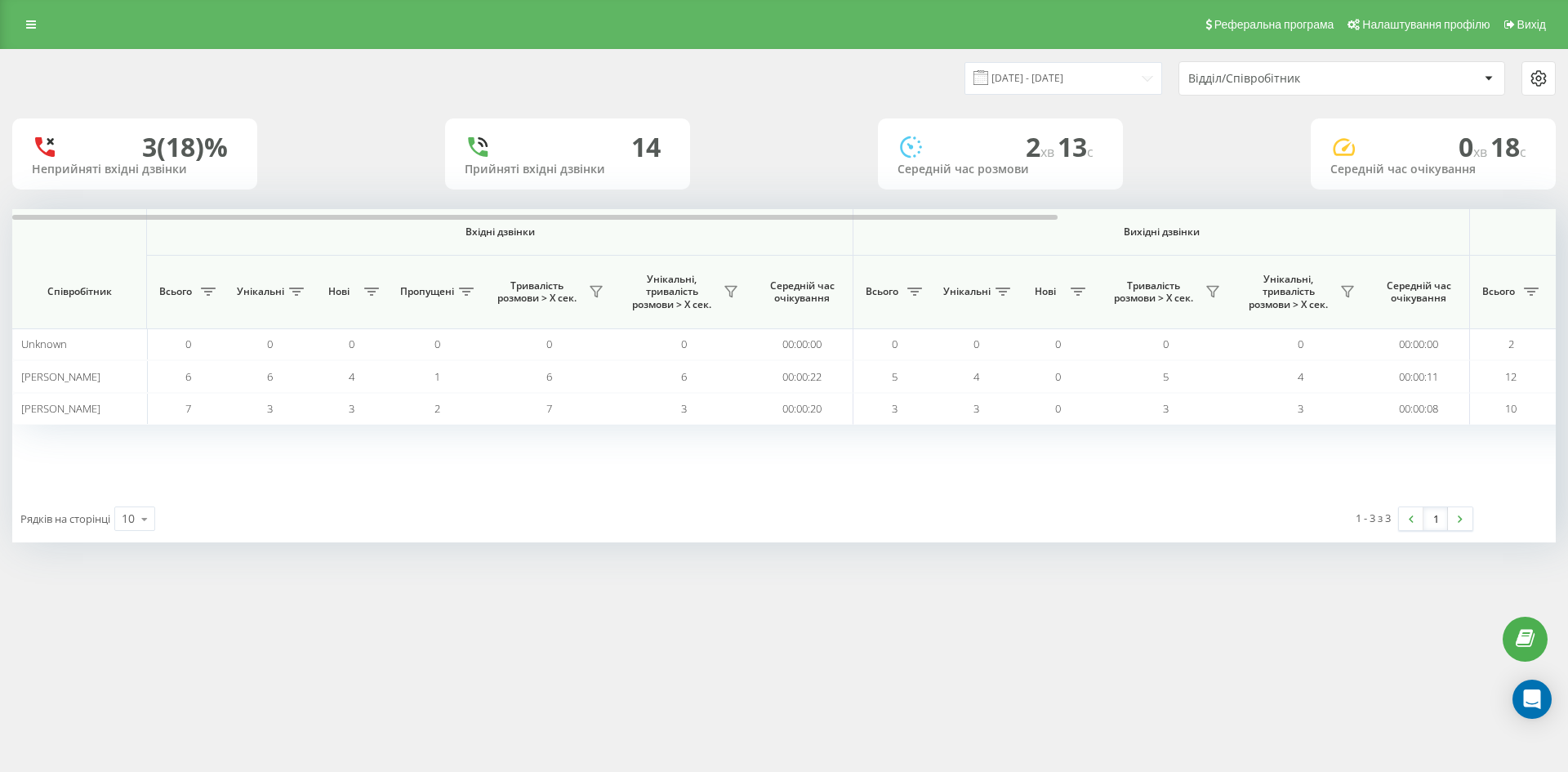
click at [611, 163] on div "Прийняті вхідні дзвінки" at bounding box center [567, 169] width 206 height 14
click at [648, 149] on div "14" at bounding box center [646, 146] width 30 height 31
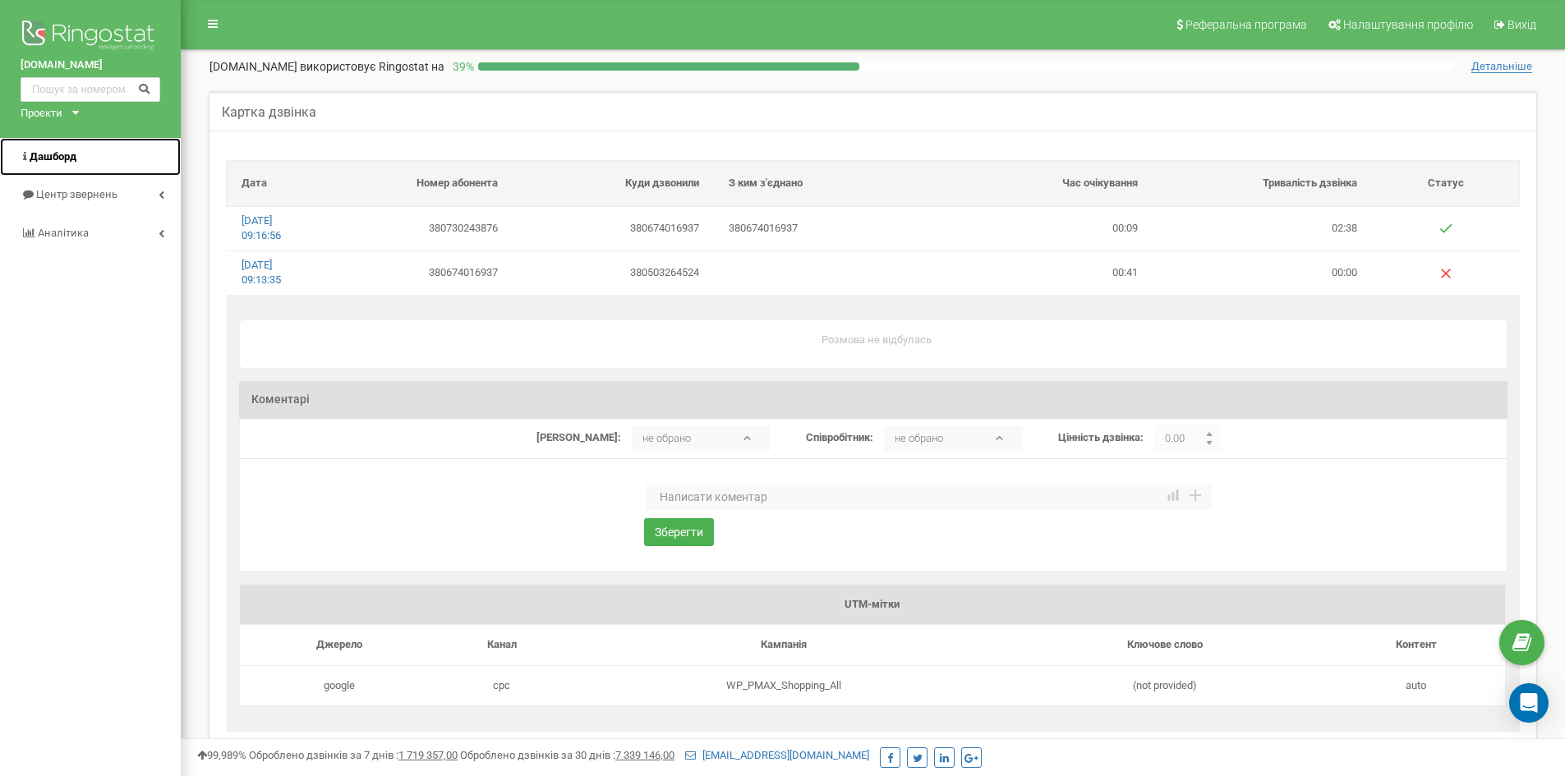
click at [86, 159] on link "Дашборд" at bounding box center [90, 157] width 181 height 39
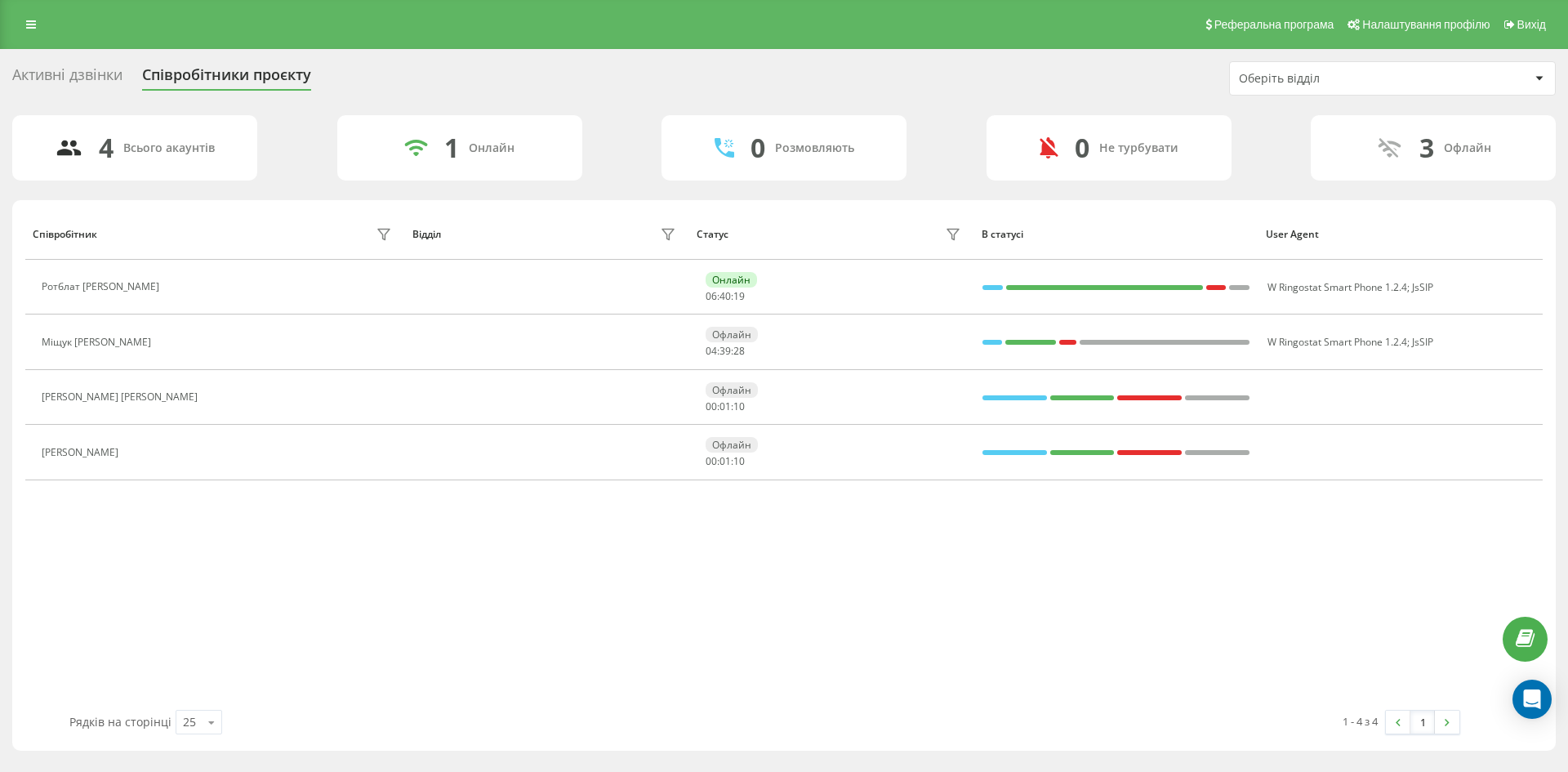
click at [67, 80] on div "Активні дзвінки" at bounding box center [67, 79] width 110 height 25
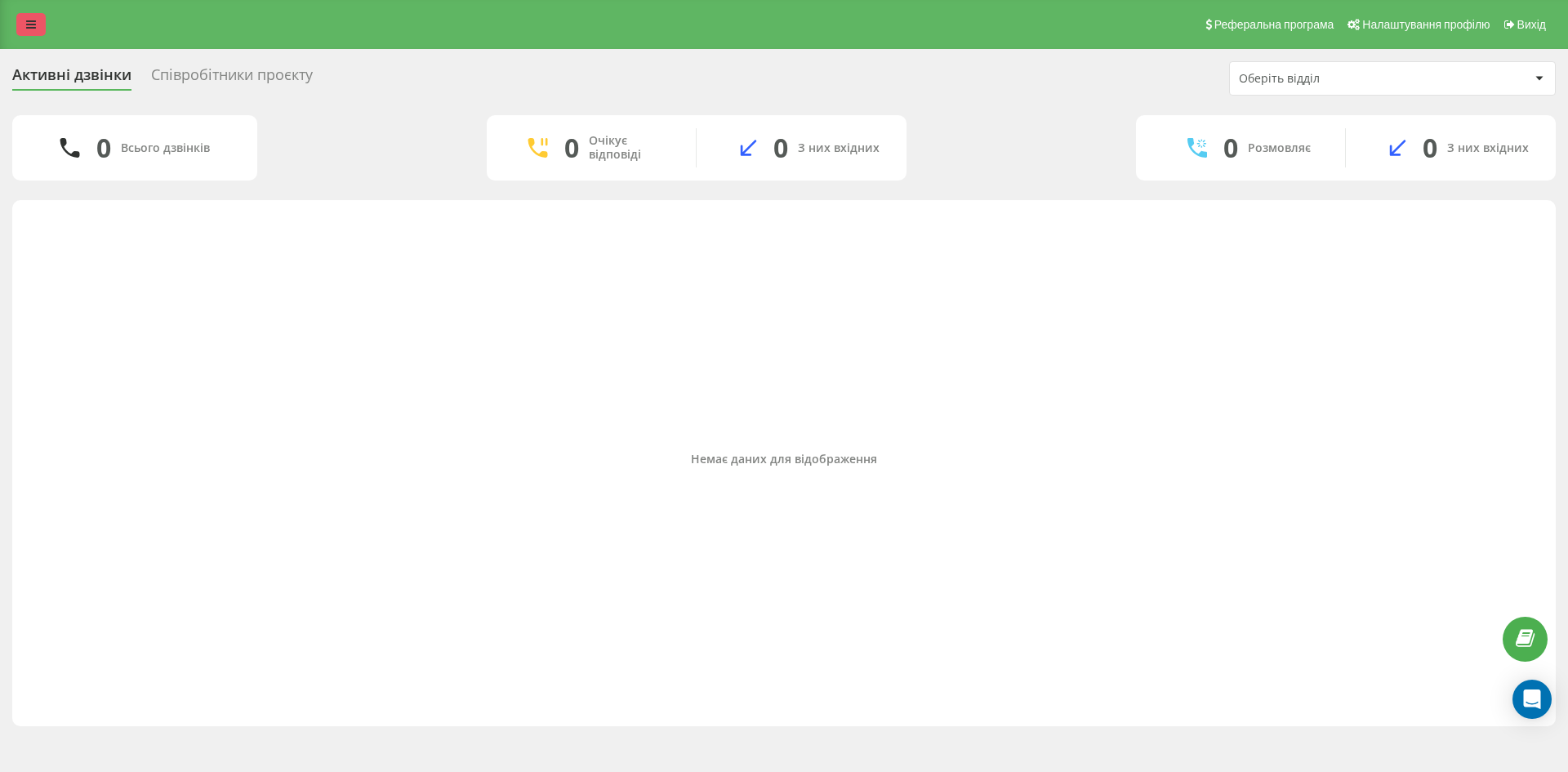
click at [21, 31] on link at bounding box center [31, 24] width 30 height 23
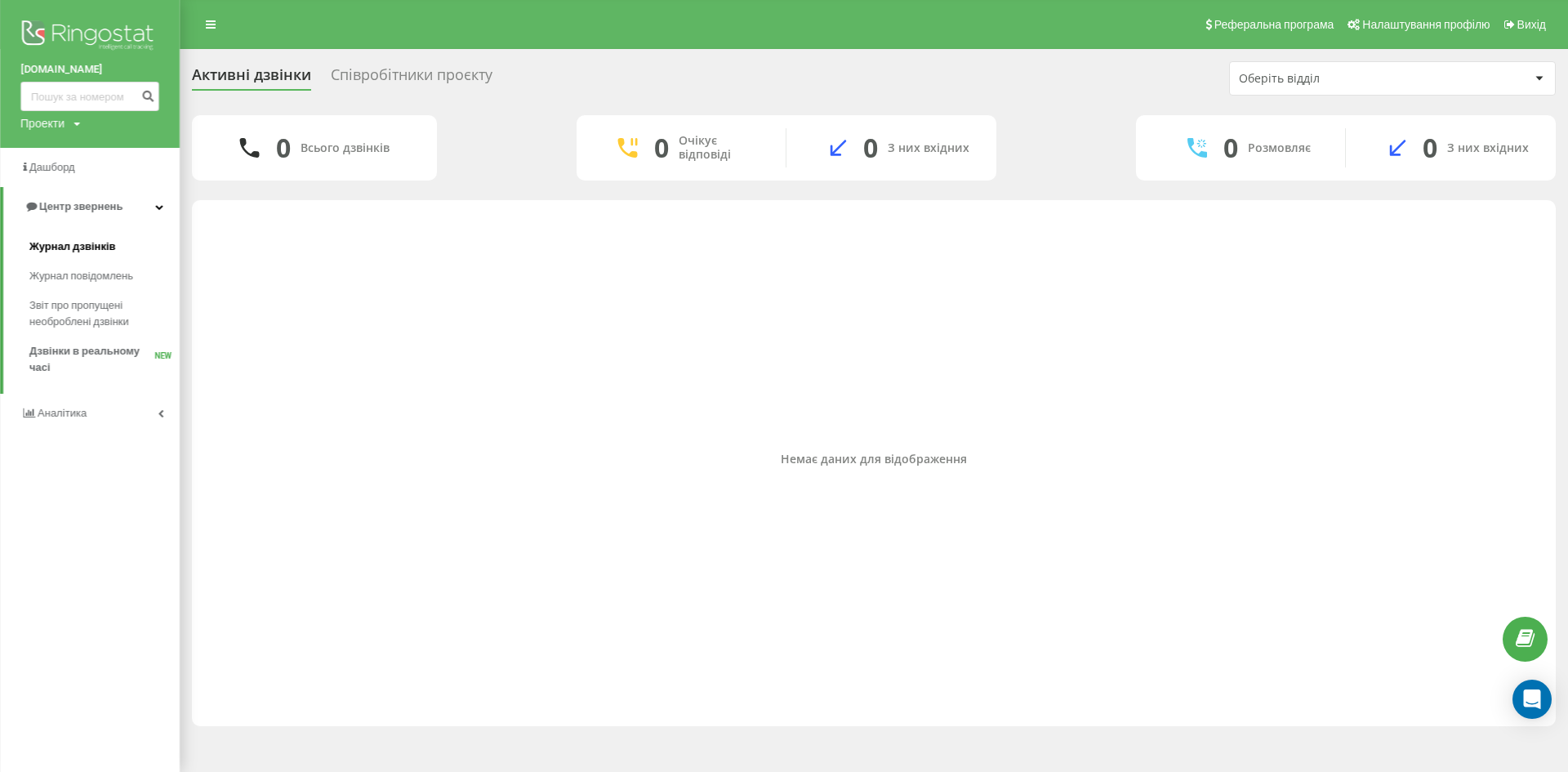
click at [58, 250] on span "Журнал дзвінків" at bounding box center [73, 247] width 87 height 16
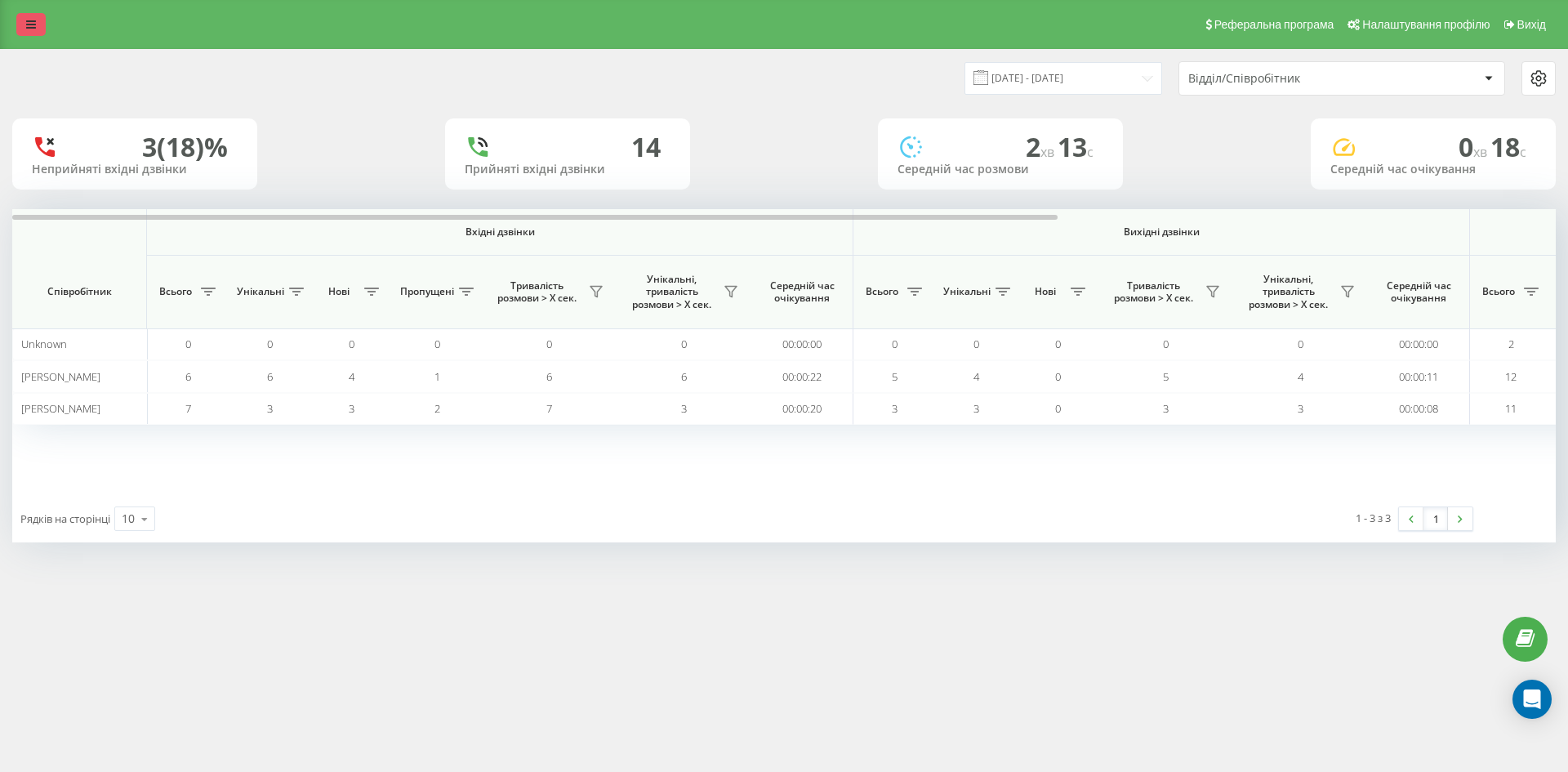
click at [35, 25] on icon at bounding box center [31, 25] width 10 height 12
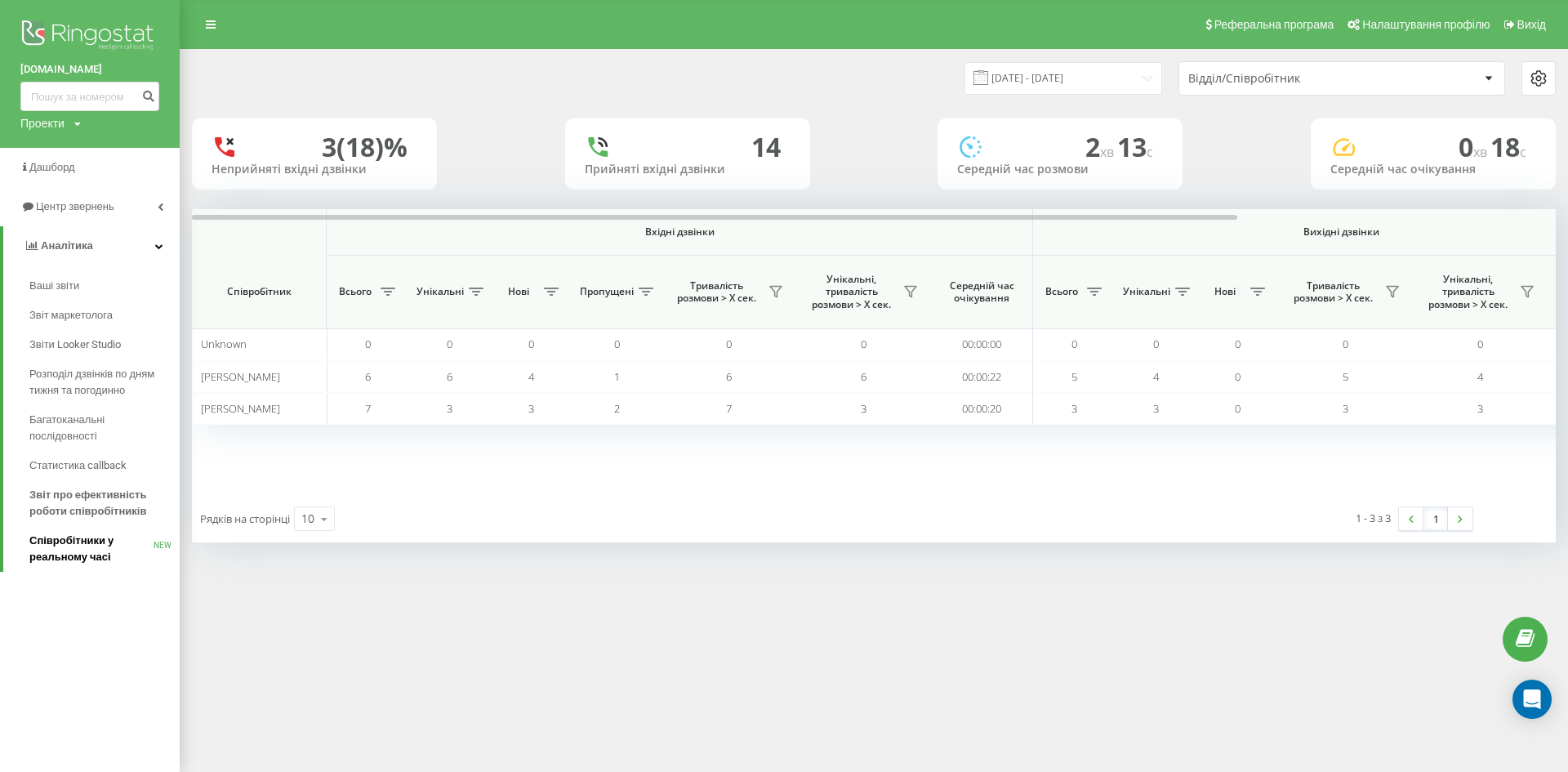
click at [139, 547] on span "Співробітники у реальному часі" at bounding box center [91, 549] width 124 height 33
click at [67, 552] on span "Співробітники у реальному часі" at bounding box center [91, 549] width 124 height 33
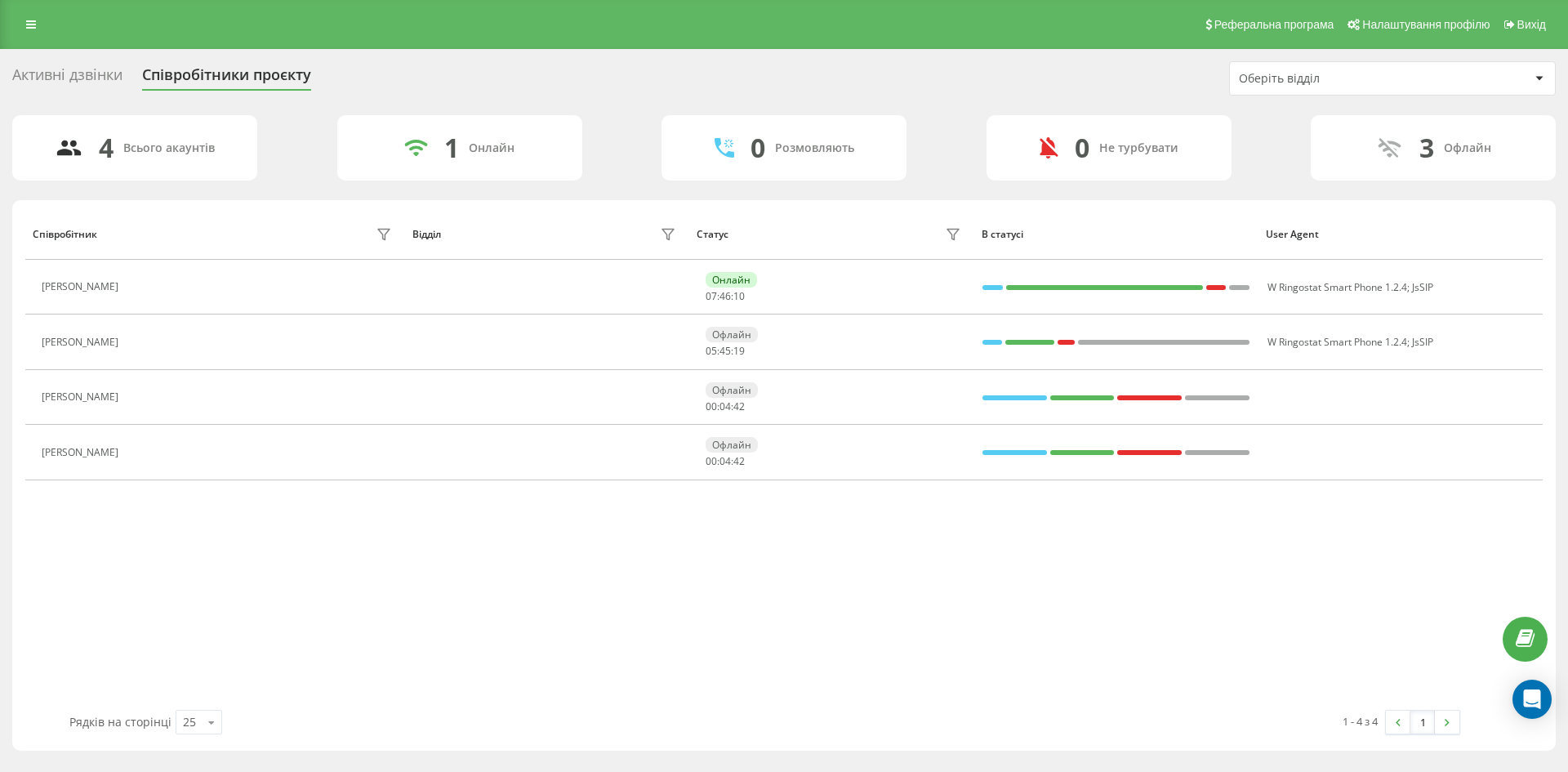
click at [65, 83] on div "Активні дзвінки" at bounding box center [67, 79] width 110 height 25
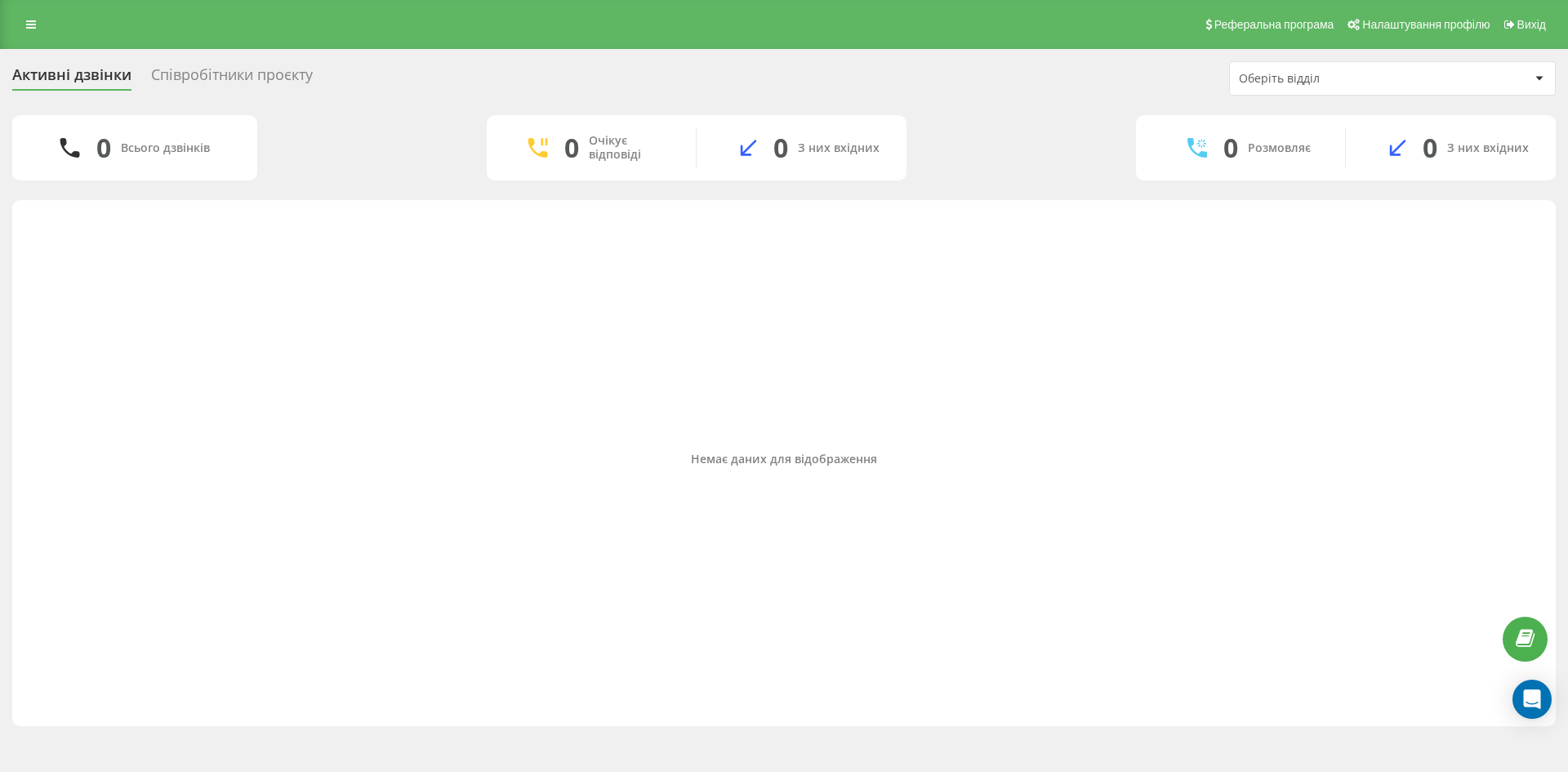
click at [210, 83] on div "Співробітники проєкту" at bounding box center [232, 79] width 162 height 25
